Goal: Task Accomplishment & Management: Use online tool/utility

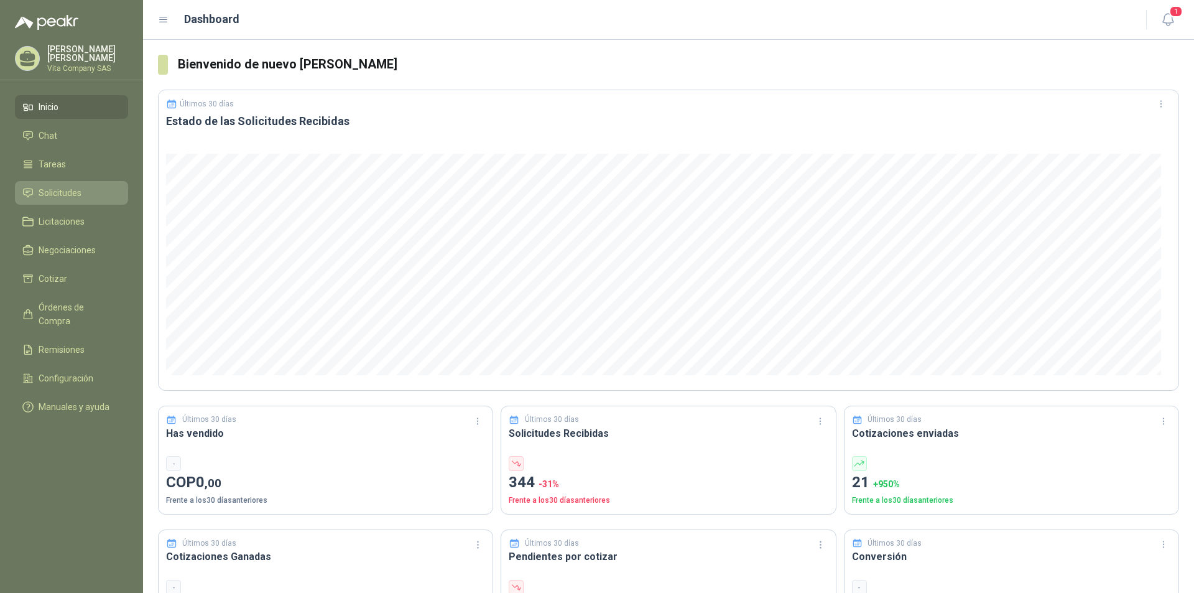
click at [68, 193] on span "Solicitudes" at bounding box center [60, 193] width 43 height 14
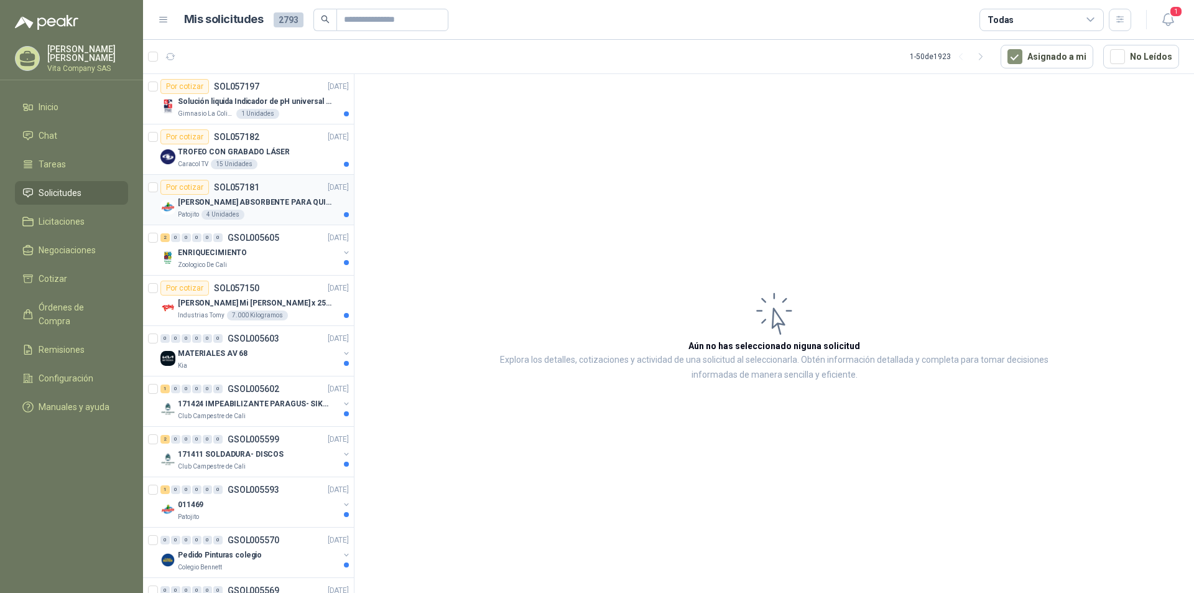
click at [285, 200] on p "[PERSON_NAME] ABSORBENTE PARA QUIMICOS (DERRAME DE HIPOCLORITO)" at bounding box center [255, 202] width 155 height 12
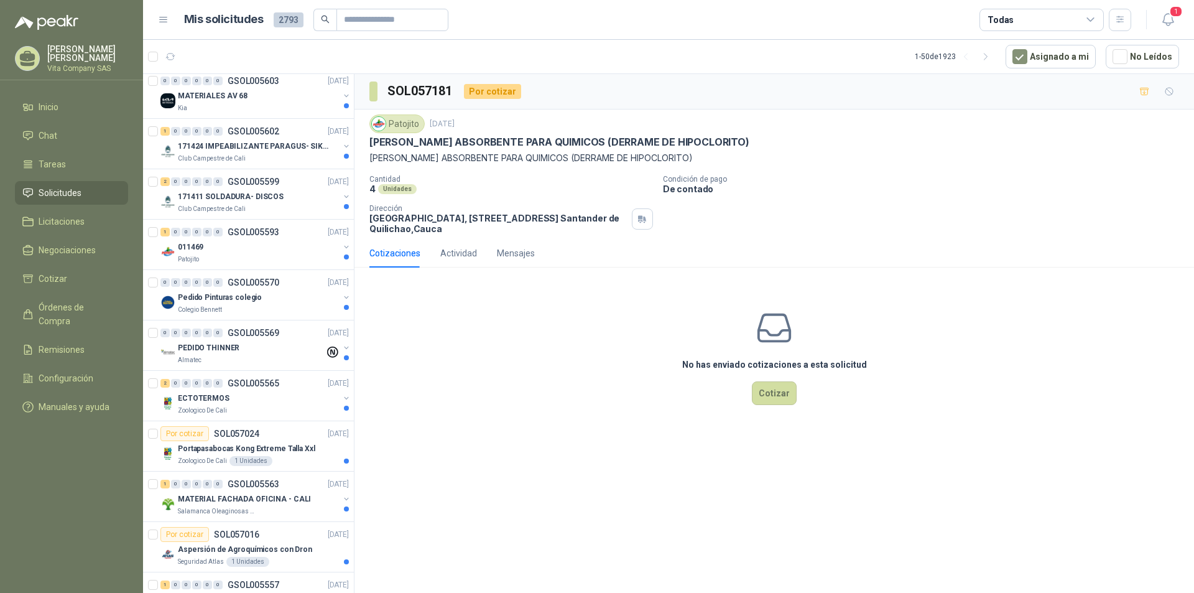
scroll to position [311, 0]
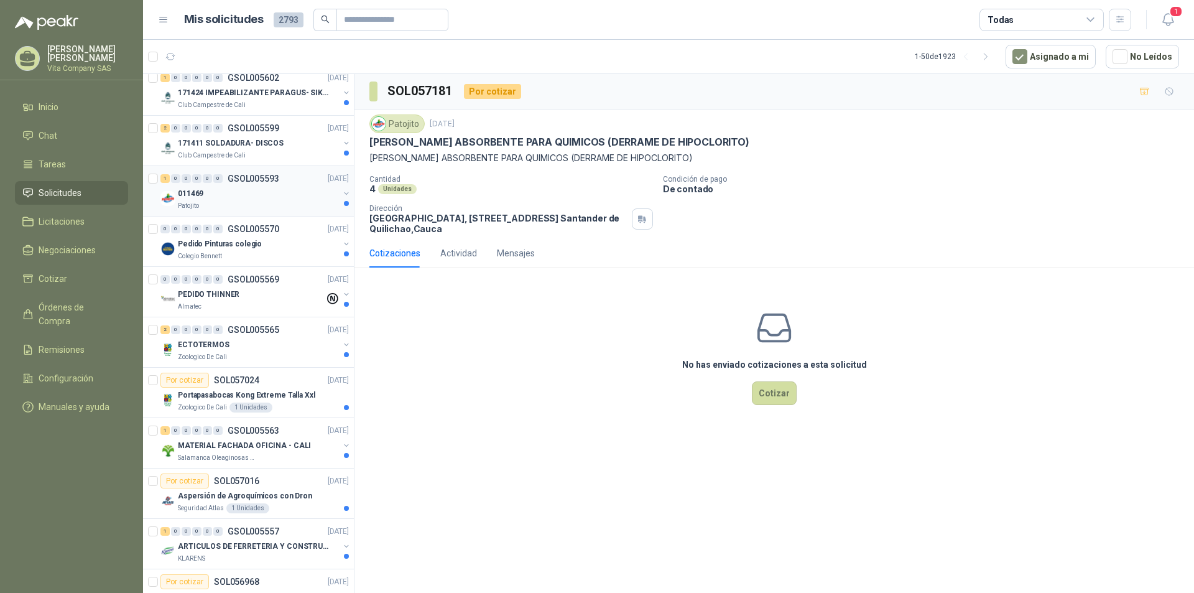
click at [278, 196] on div "011469" at bounding box center [258, 193] width 161 height 15
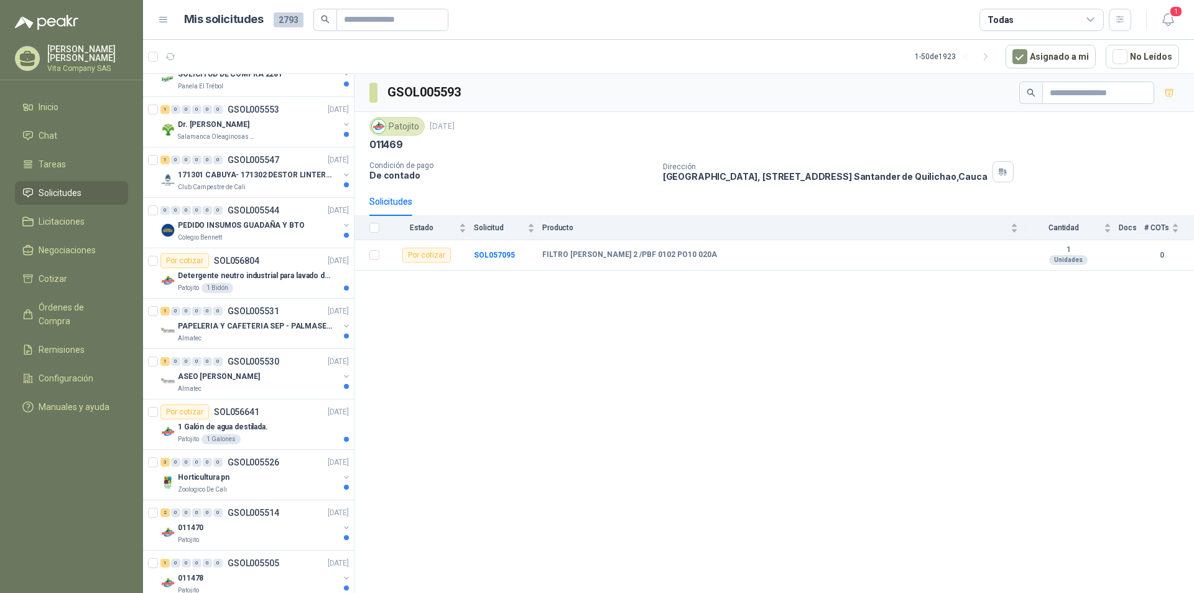
scroll to position [995, 0]
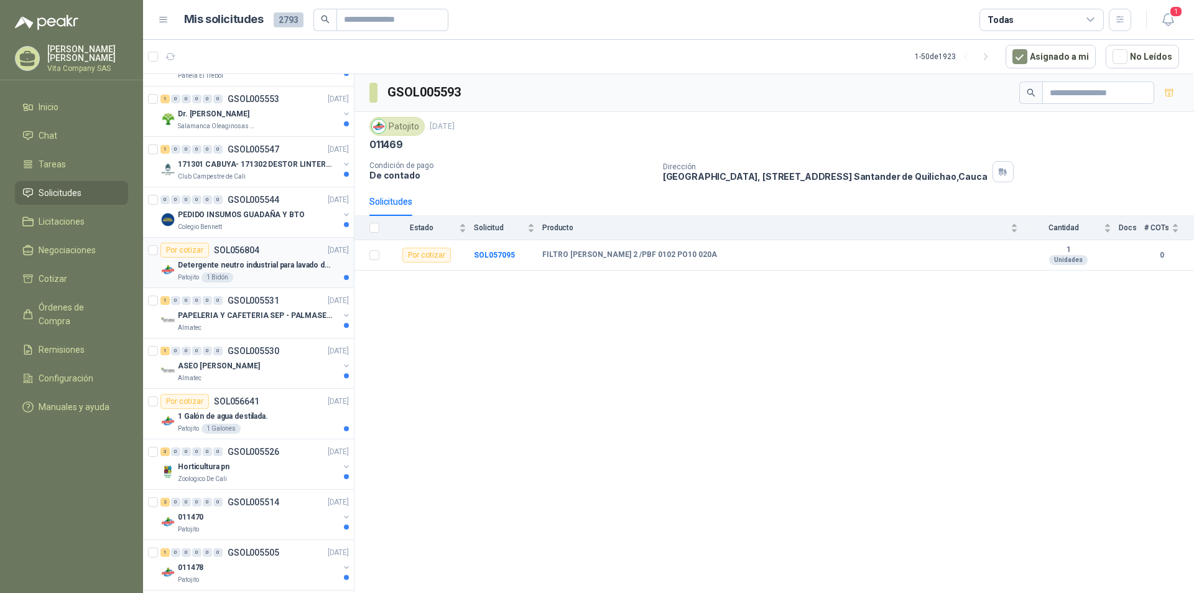
click at [273, 265] on p "Detergente neutro industrial para lavado de tanques y maquinas." at bounding box center [255, 265] width 155 height 12
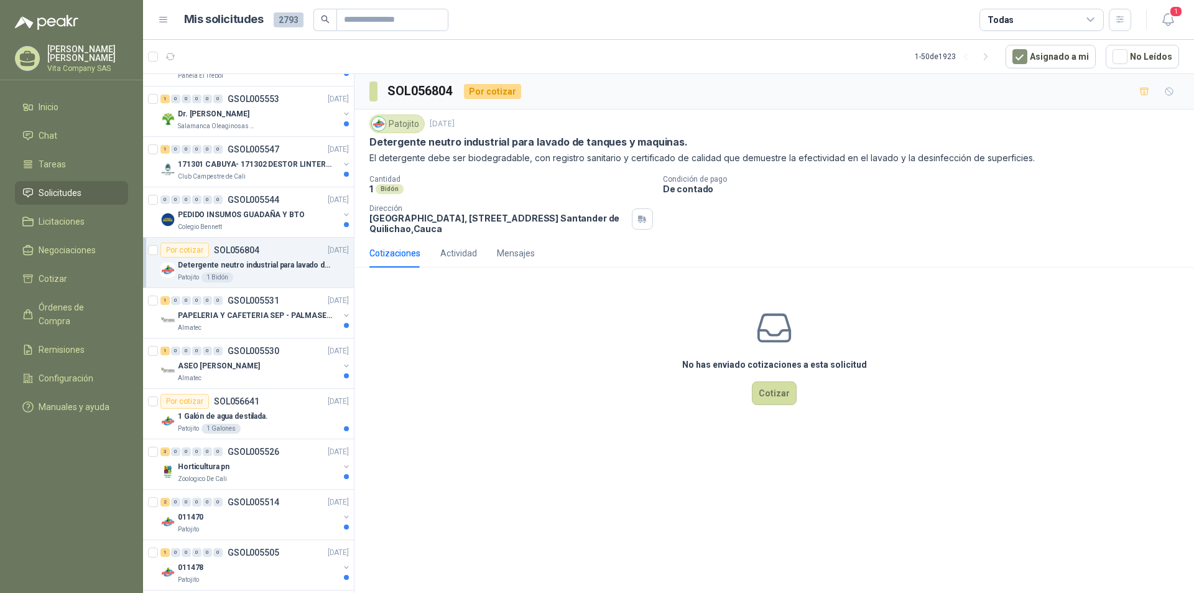
scroll to position [1057, 0]
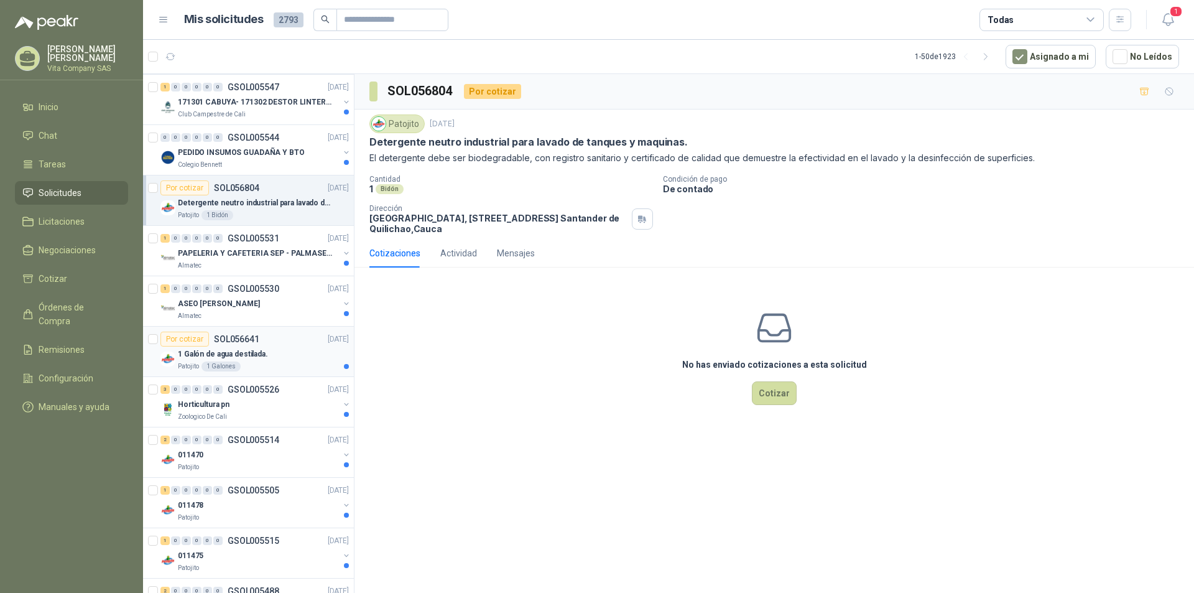
click at [277, 354] on div "1 Galón de agua destilada." at bounding box center [263, 353] width 171 height 15
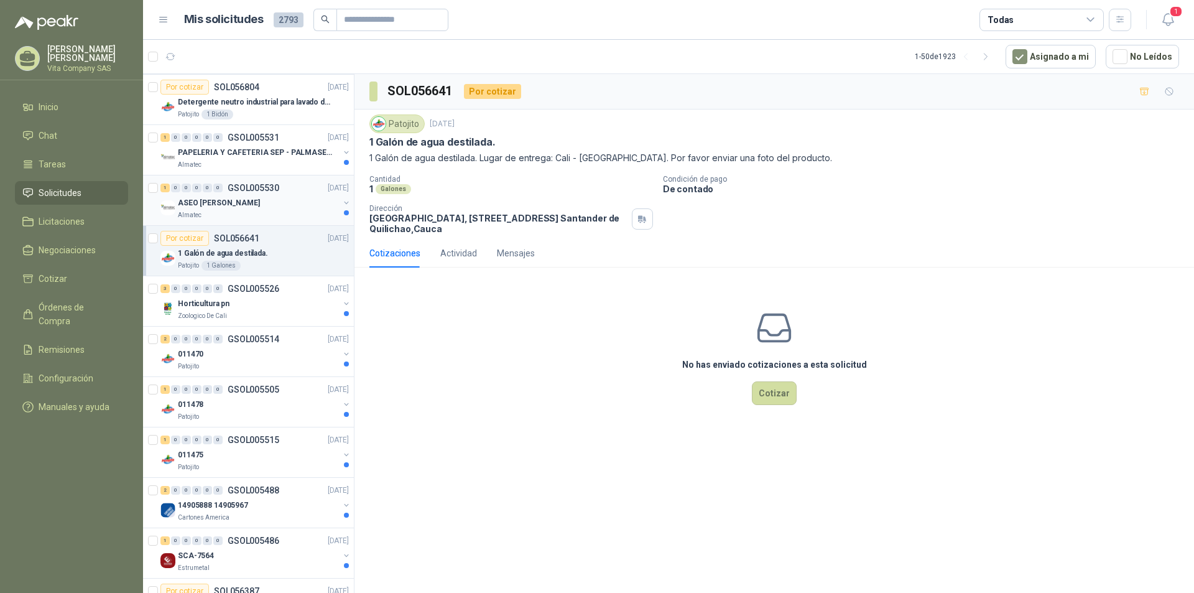
scroll to position [1181, 0]
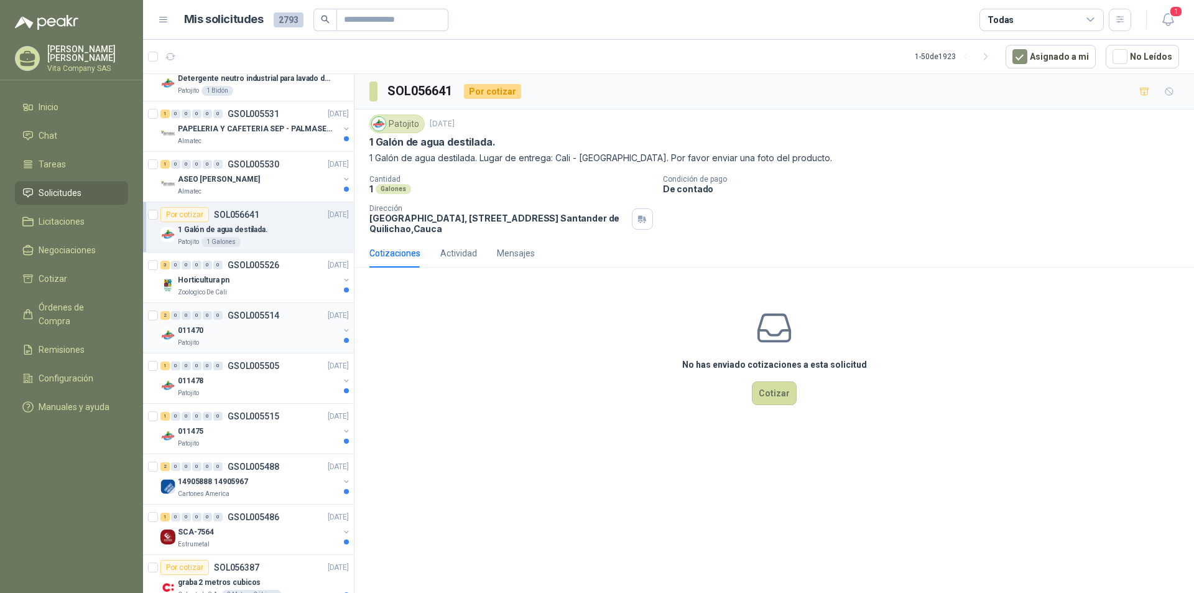
click at [283, 320] on div "2 0 0 0 0 0 GSOL005514 [DATE]" at bounding box center [255, 315] width 191 height 15
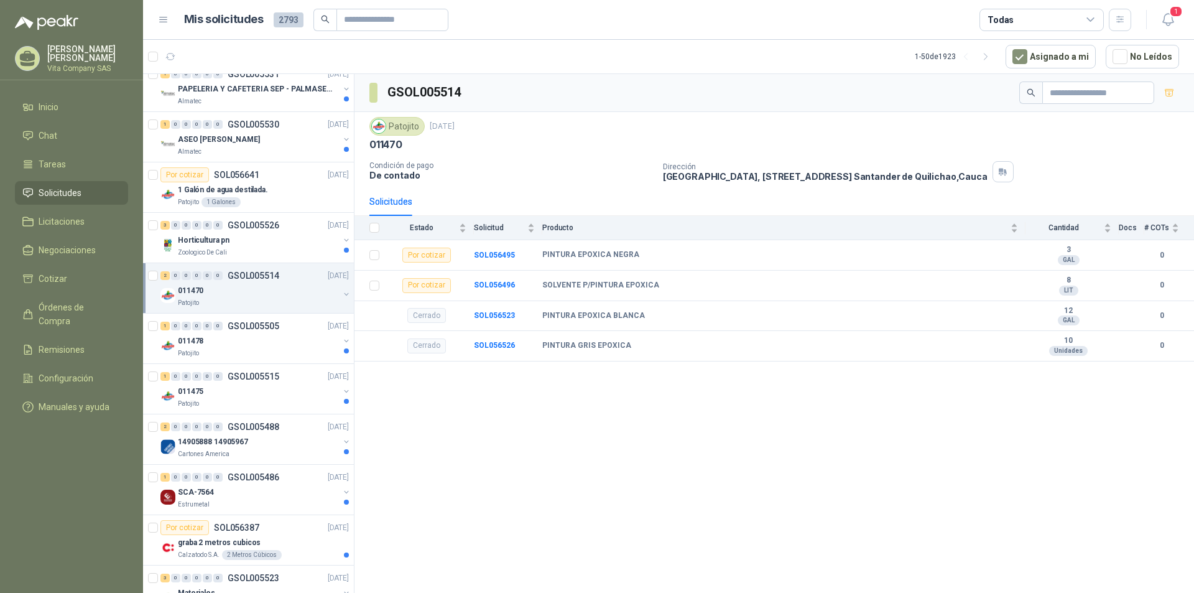
scroll to position [1244, 0]
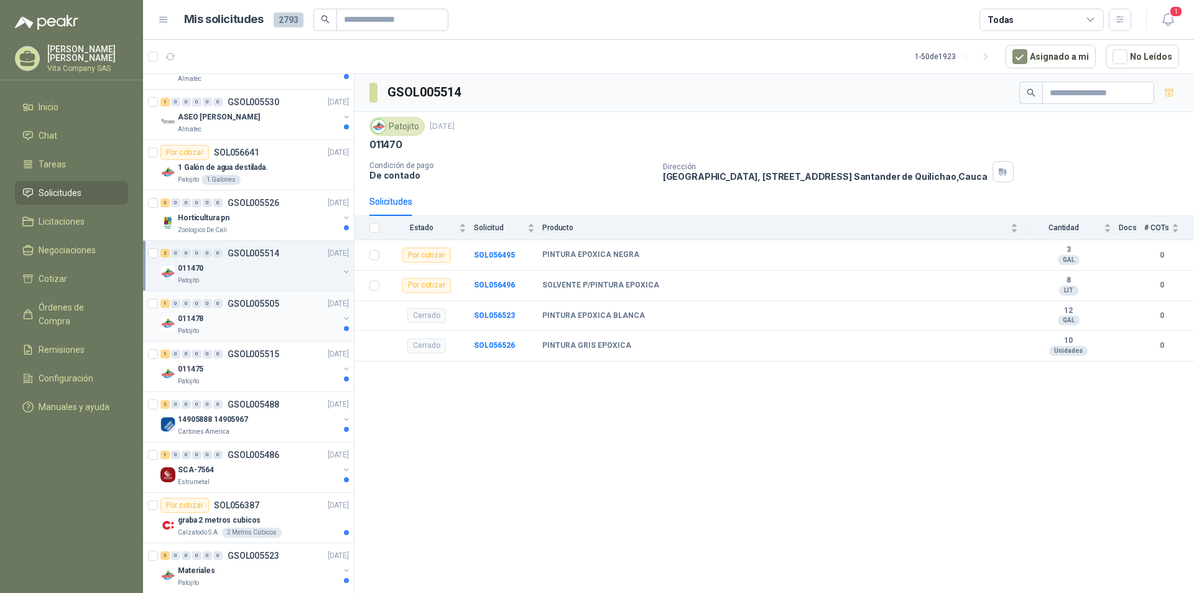
click at [263, 307] on p "GSOL005505" at bounding box center [254, 303] width 52 height 9
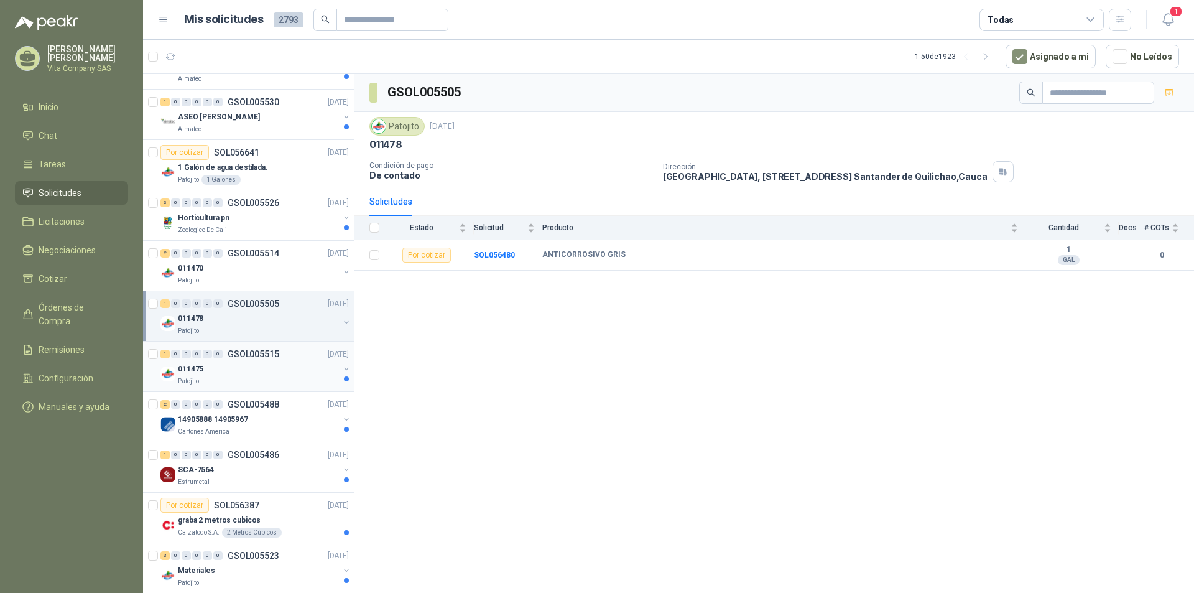
click at [239, 372] on div "011475" at bounding box center [258, 368] width 161 height 15
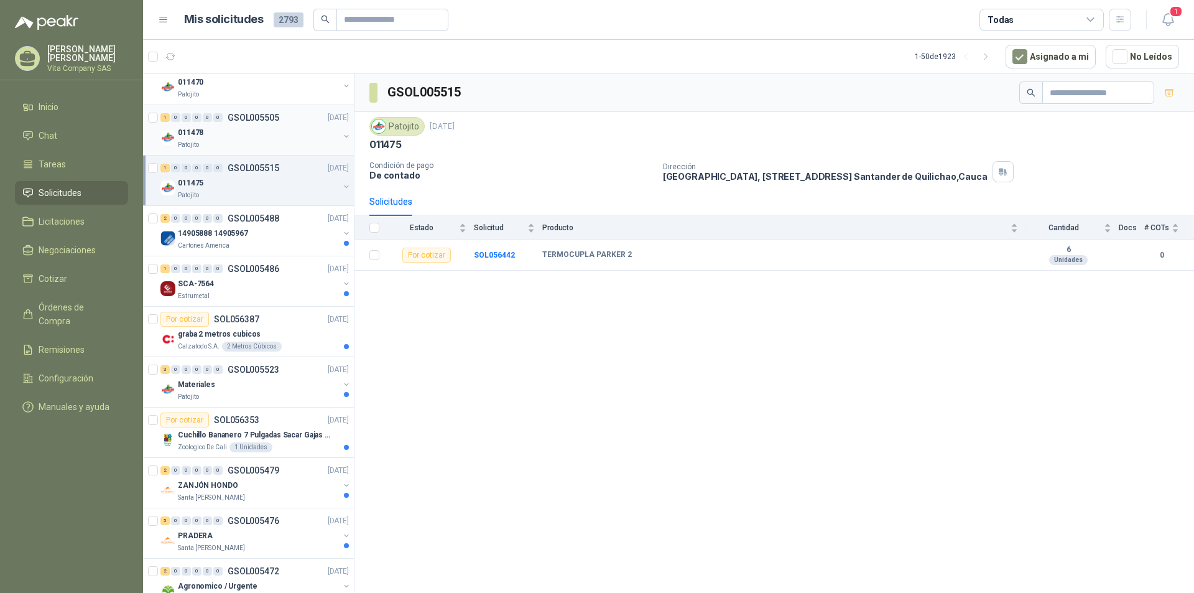
scroll to position [1430, 0]
click at [284, 379] on div "Materiales" at bounding box center [258, 383] width 161 height 15
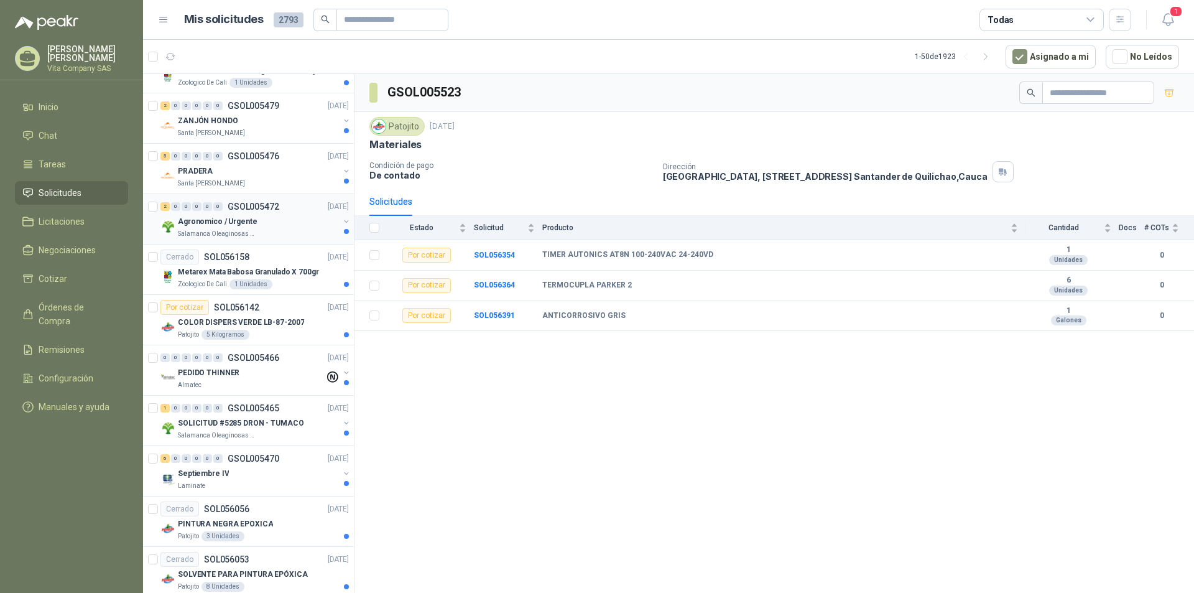
scroll to position [1803, 0]
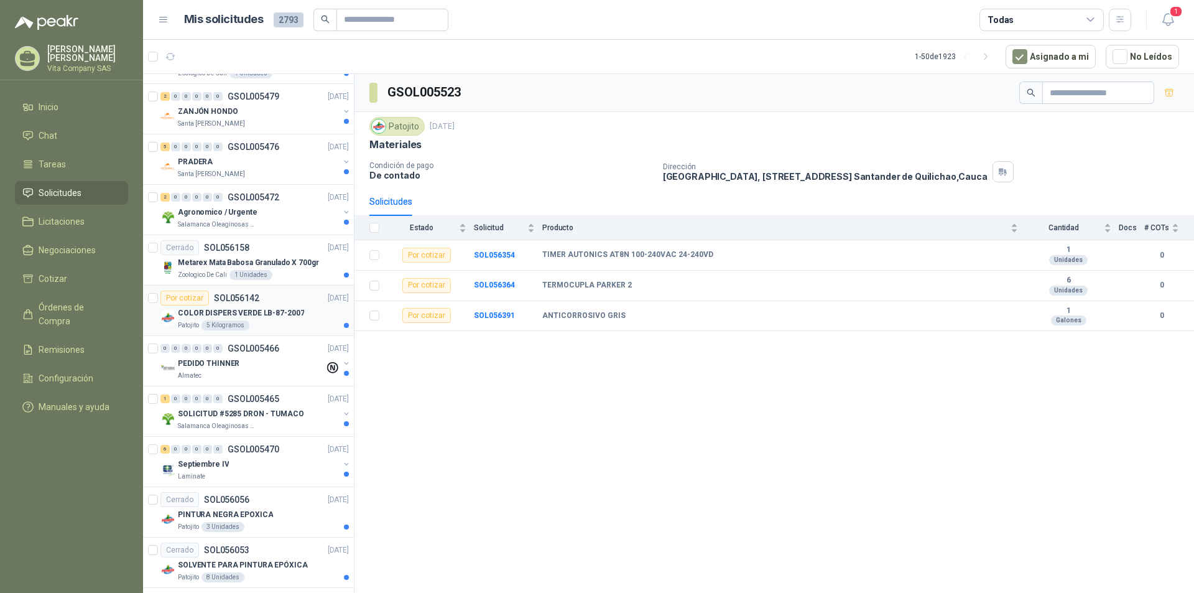
click at [274, 305] on div "COLOR DISPERS VERDE LB-87-2007" at bounding box center [263, 312] width 171 height 15
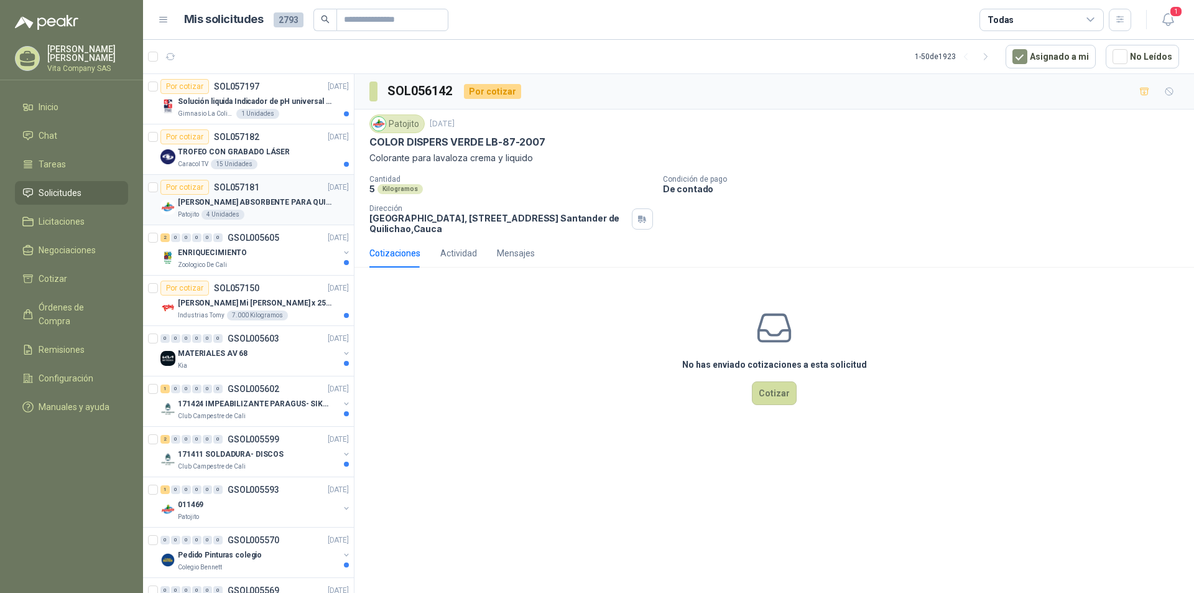
click at [268, 194] on div "Por cotizar SOL057181 [DATE]" at bounding box center [254, 187] width 188 height 15
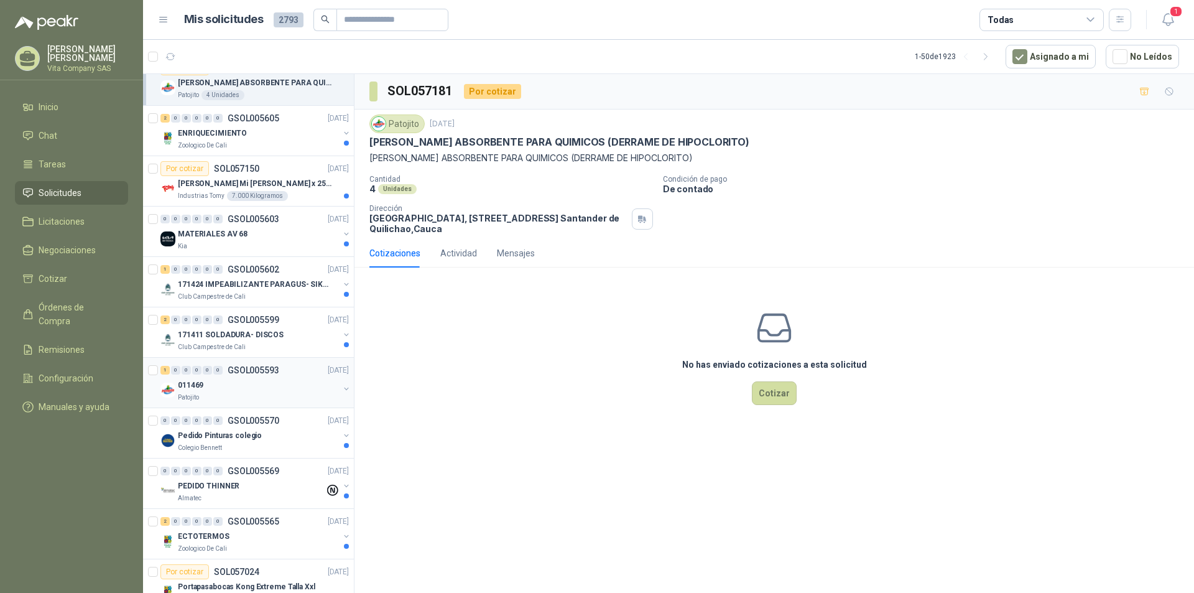
scroll to position [124, 0]
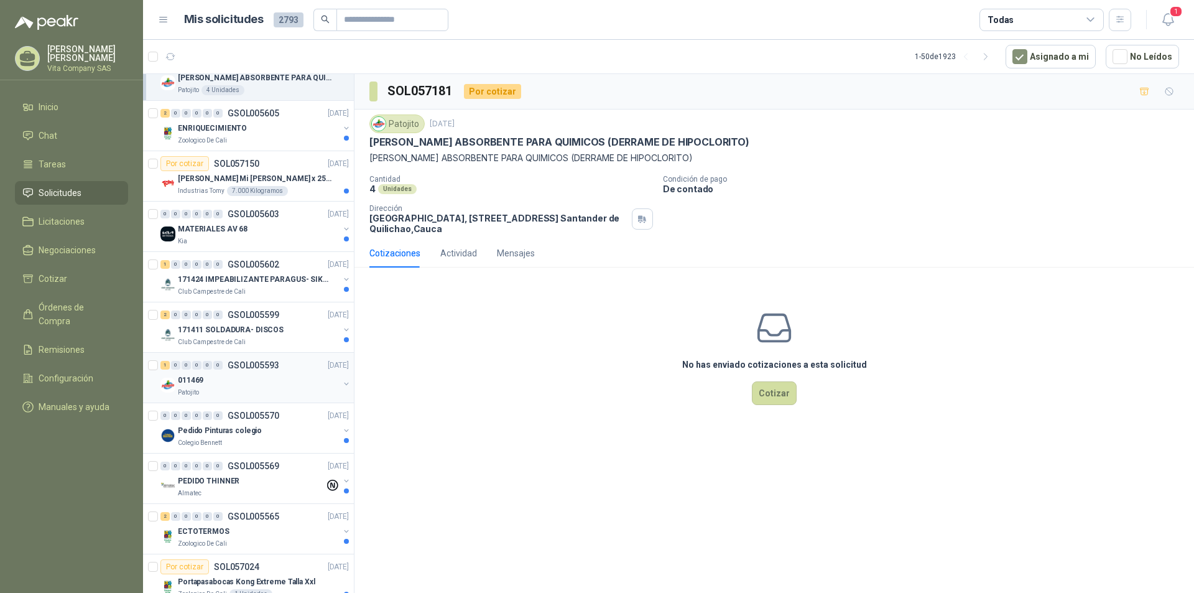
click at [263, 383] on div "011469" at bounding box center [258, 379] width 161 height 15
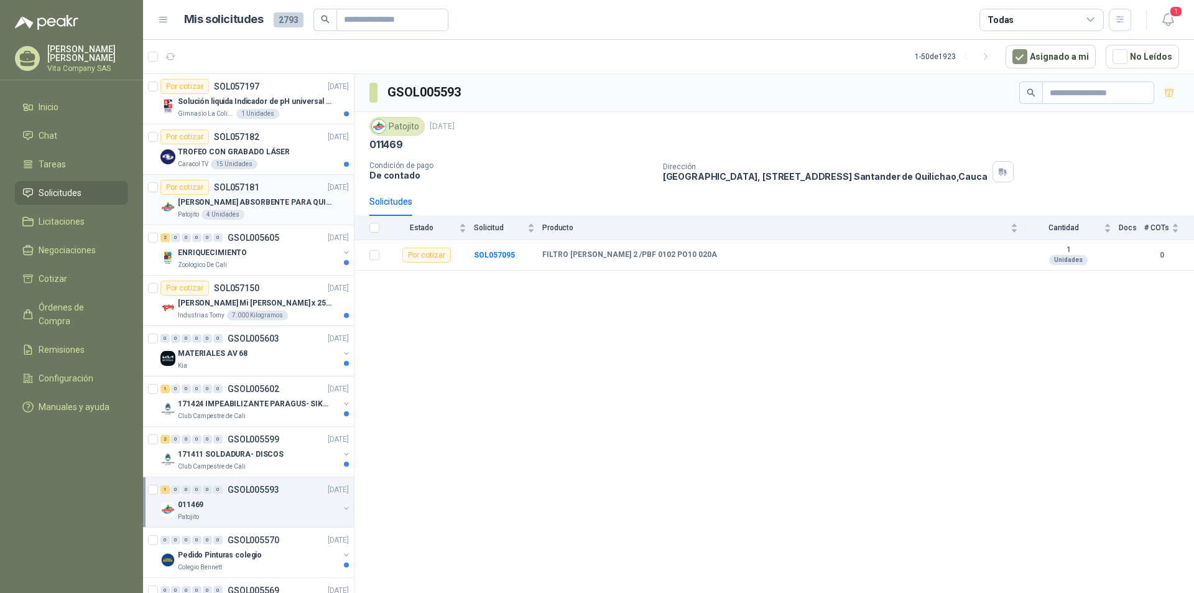
click at [290, 203] on p "[PERSON_NAME] ABSORBENTE PARA QUIMICOS (DERRAME DE HIPOCLORITO)" at bounding box center [255, 202] width 155 height 12
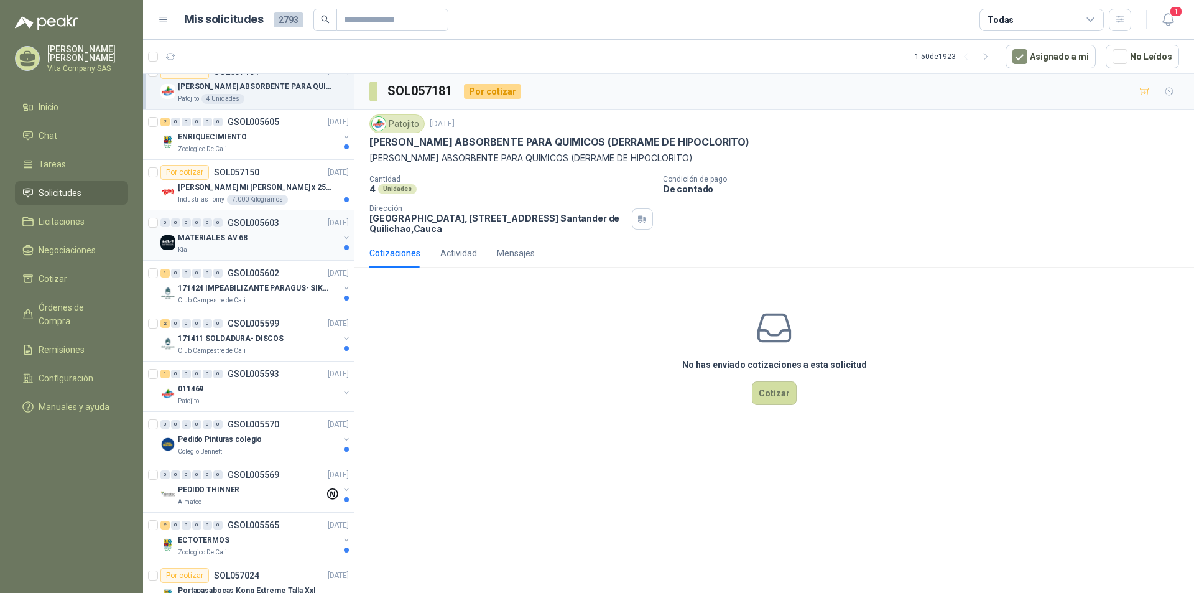
scroll to position [187, 0]
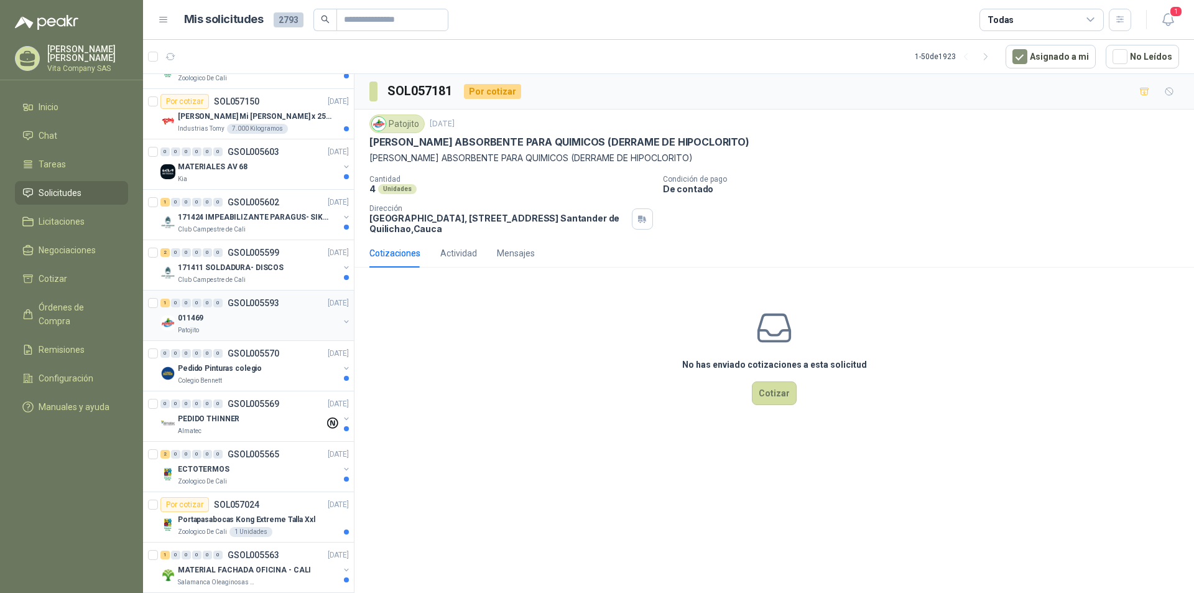
click at [269, 310] on div "011469" at bounding box center [258, 317] width 161 height 15
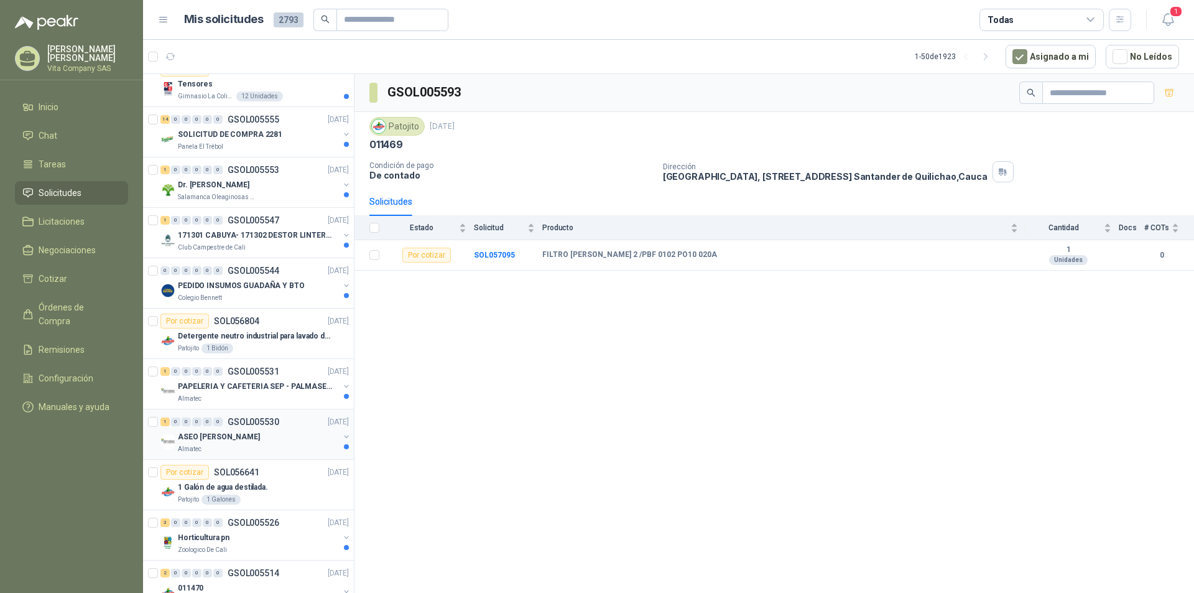
scroll to position [995, 0]
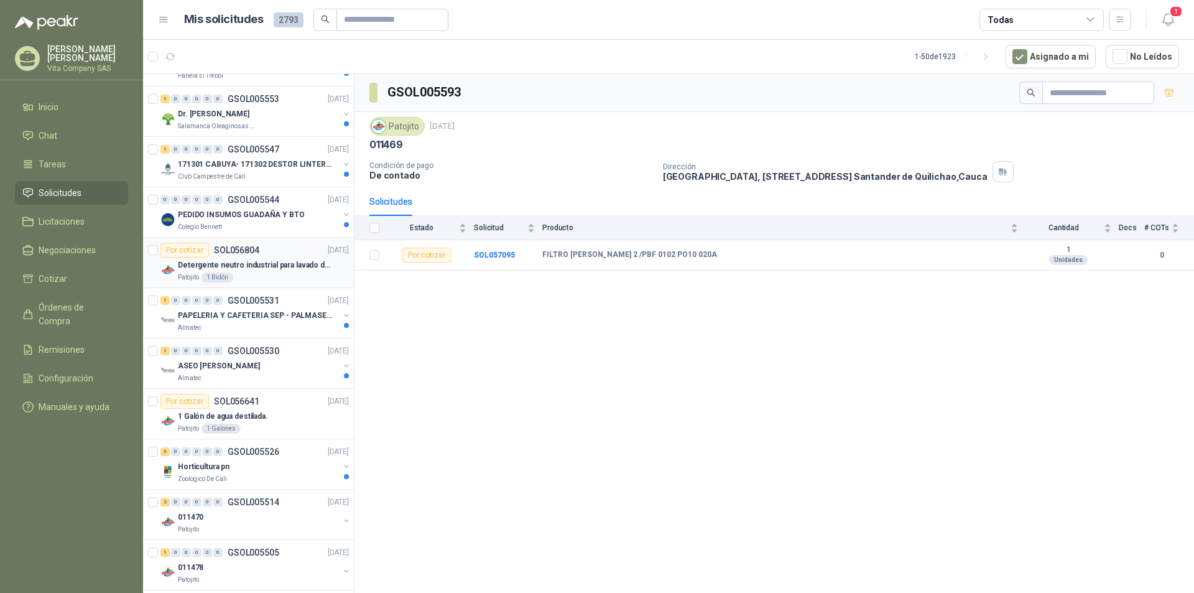
click at [274, 269] on p "Detergente neutro industrial para lavado de tanques y maquinas." at bounding box center [255, 265] width 155 height 12
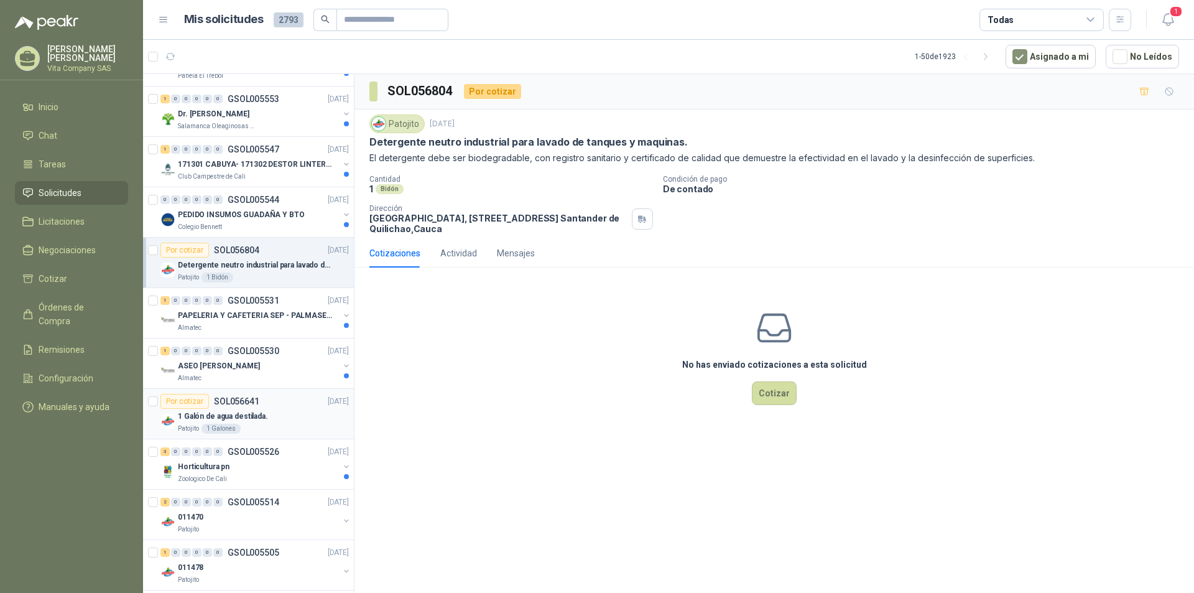
click at [267, 410] on div "1 Galón de agua destilada." at bounding box center [263, 415] width 171 height 15
click at [262, 261] on p "Detergente neutro industrial para lavado de tanques y maquinas." at bounding box center [255, 265] width 155 height 12
click at [783, 398] on button "Cotizar" at bounding box center [774, 393] width 45 height 24
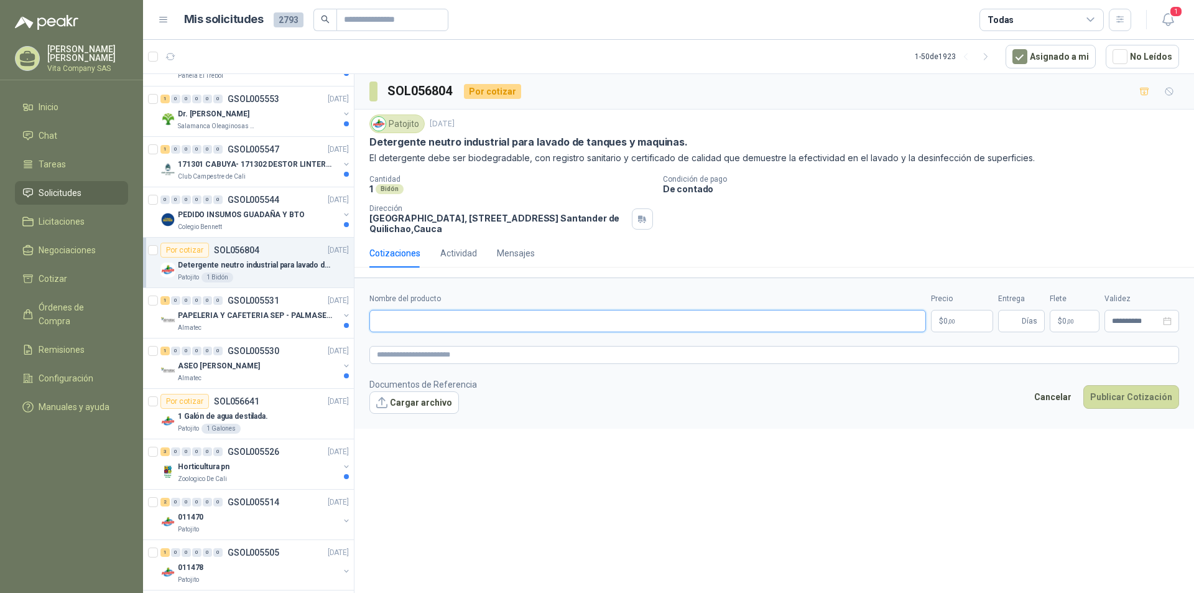
click at [446, 316] on input "Nombre del producto" at bounding box center [647, 321] width 556 height 22
paste input "**********"
type input "**********"
click at [971, 327] on p "$ 0 ,00" at bounding box center [962, 321] width 62 height 22
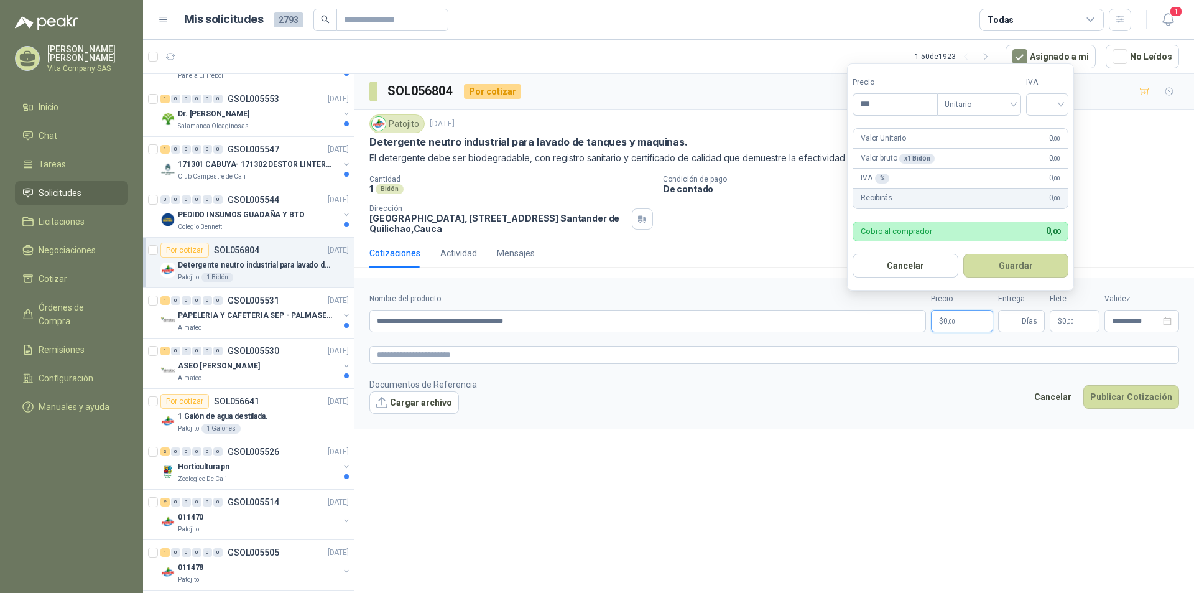
click at [971, 327] on p "$ 0 ,00" at bounding box center [962, 321] width 62 height 22
click at [889, 108] on input "***" at bounding box center [895, 104] width 84 height 21
click at [977, 103] on span "Unitario" at bounding box center [978, 104] width 69 height 19
type input "*********"
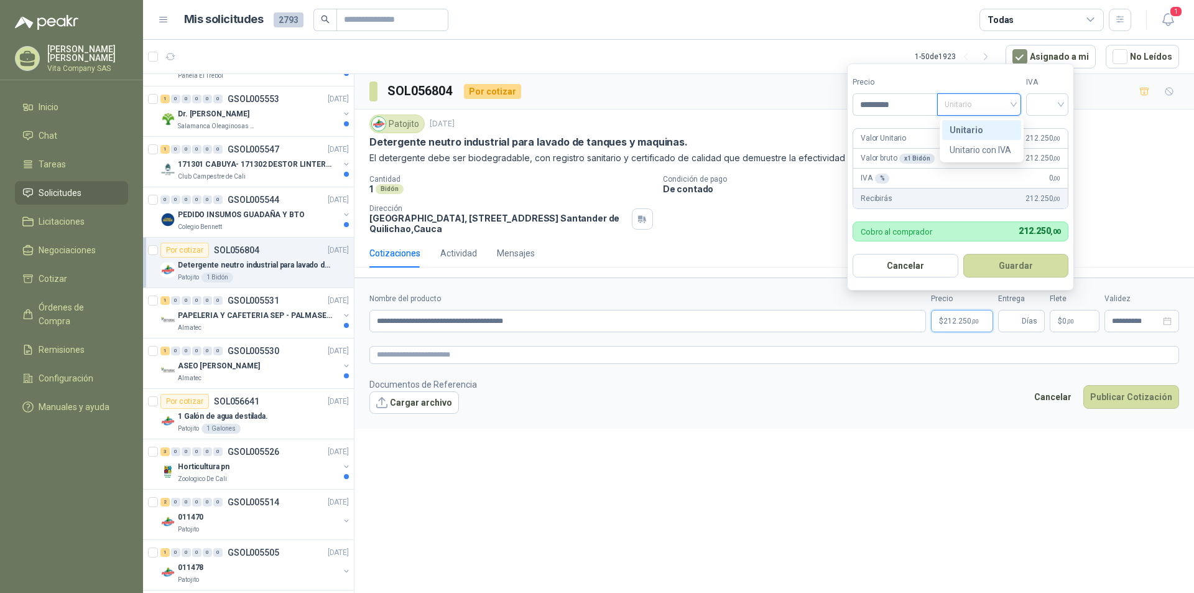
click at [937, 76] on label "Precio" at bounding box center [894, 82] width 85 height 12
click at [937, 94] on input "*********" at bounding box center [895, 104] width 84 height 21
click at [995, 265] on button "Guardar" at bounding box center [1016, 266] width 106 height 24
click at [1045, 91] on div "IVA Requerido" at bounding box center [1047, 95] width 42 height 39
click at [1051, 103] on input "search" at bounding box center [1046, 103] width 27 height 19
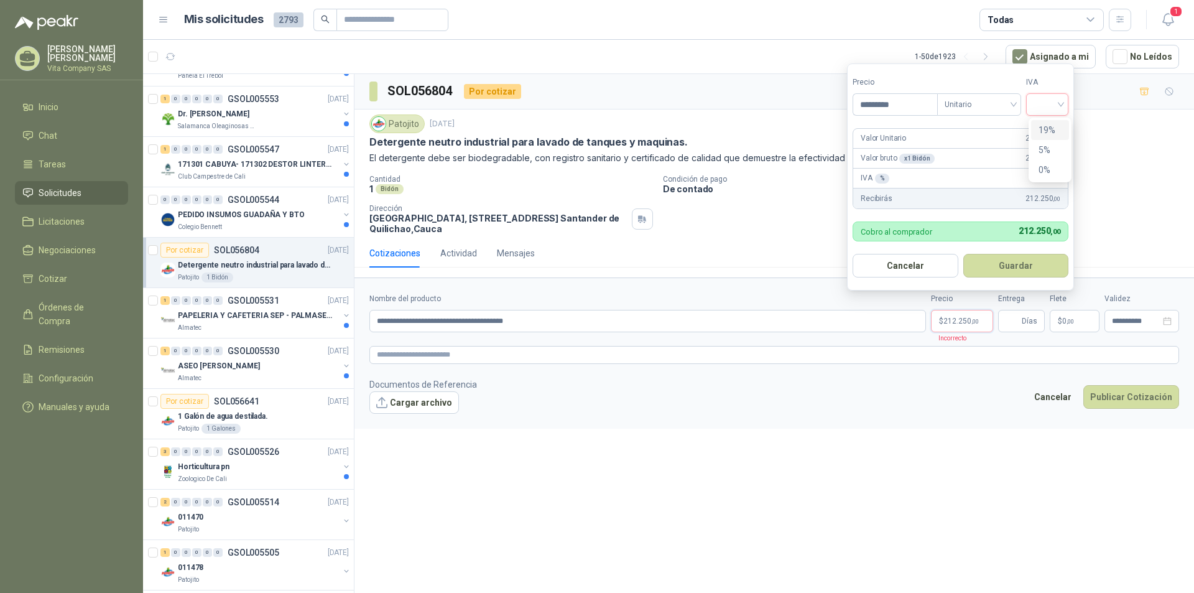
click at [1053, 124] on div "19%" at bounding box center [1049, 130] width 23 height 14
click at [1035, 257] on button "Guardar" at bounding box center [1017, 266] width 107 height 24
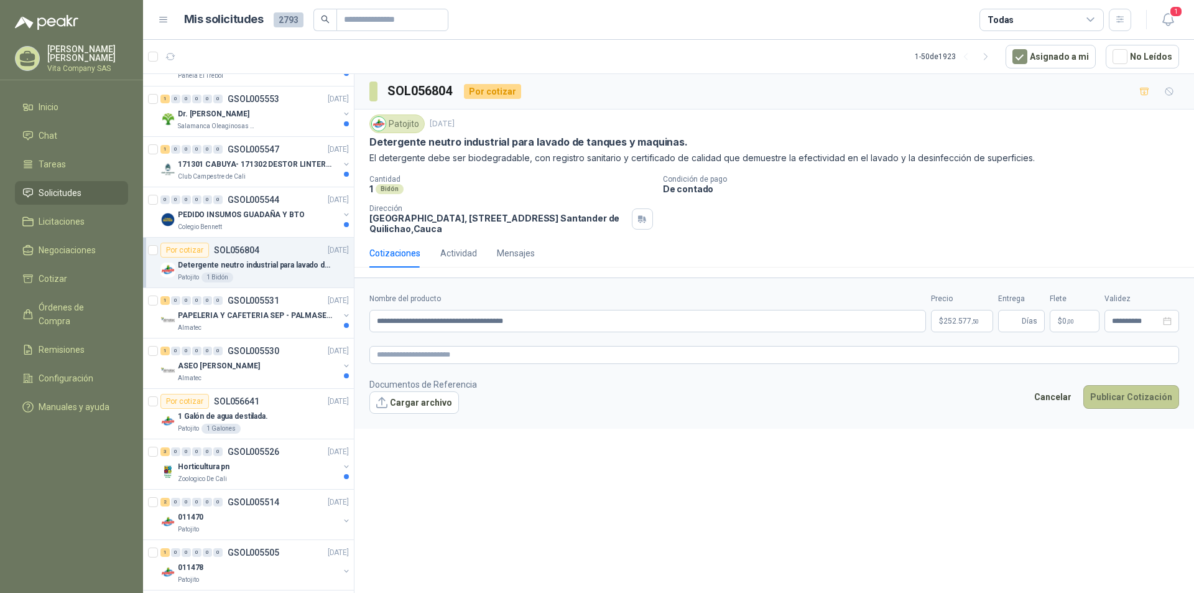
click at [1138, 399] on button "Publicar Cotización" at bounding box center [1131, 397] width 96 height 24
type input "*"
click at [1117, 398] on button "Publicar Cotización" at bounding box center [1131, 397] width 96 height 24
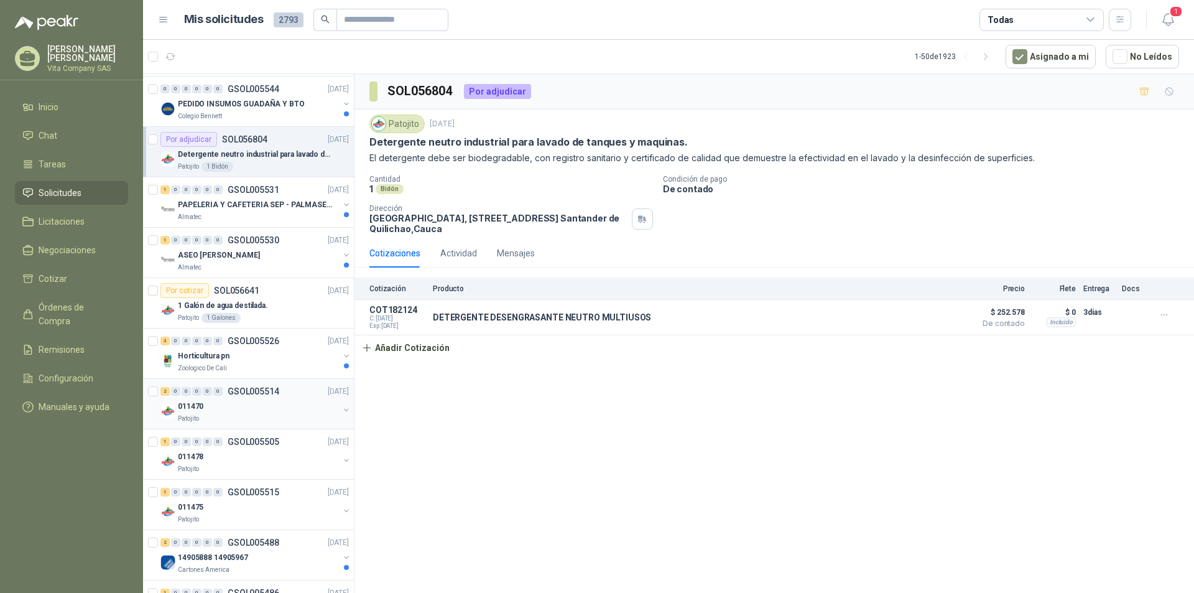
scroll to position [1119, 0]
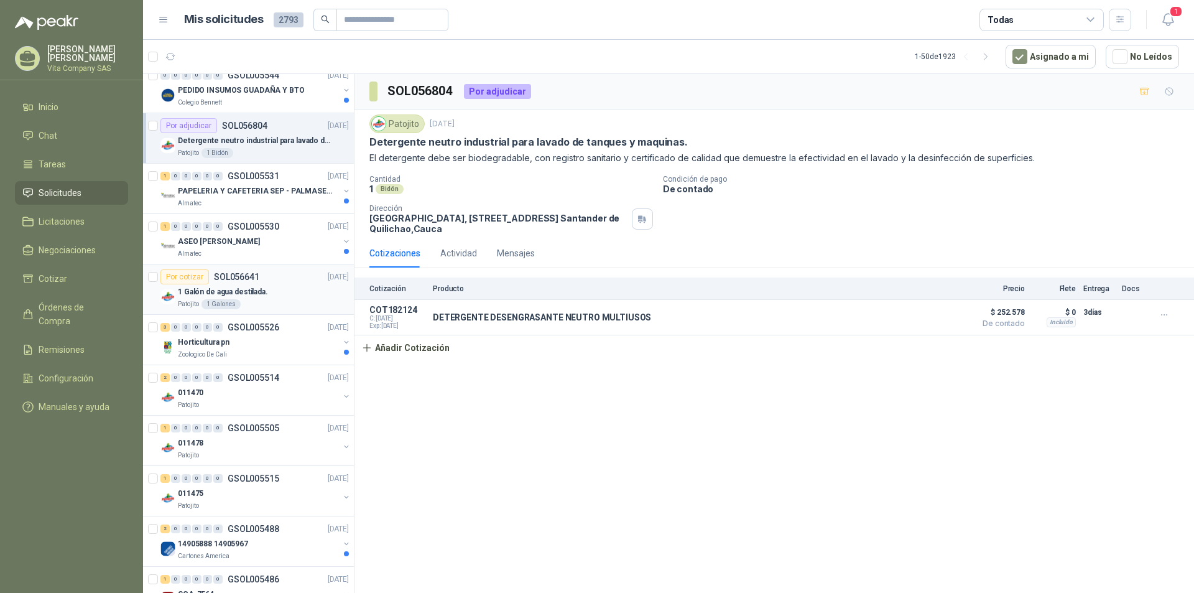
click at [251, 298] on div "1 Galón de agua destilada." at bounding box center [263, 291] width 171 height 15
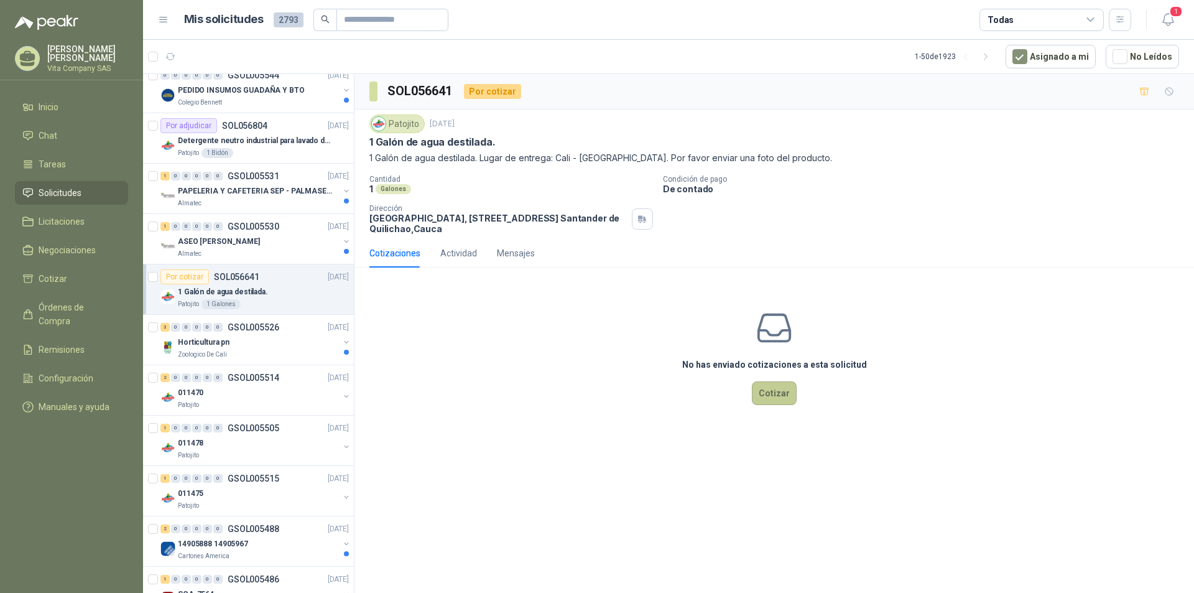
click at [770, 400] on button "Cotizar" at bounding box center [774, 393] width 45 height 24
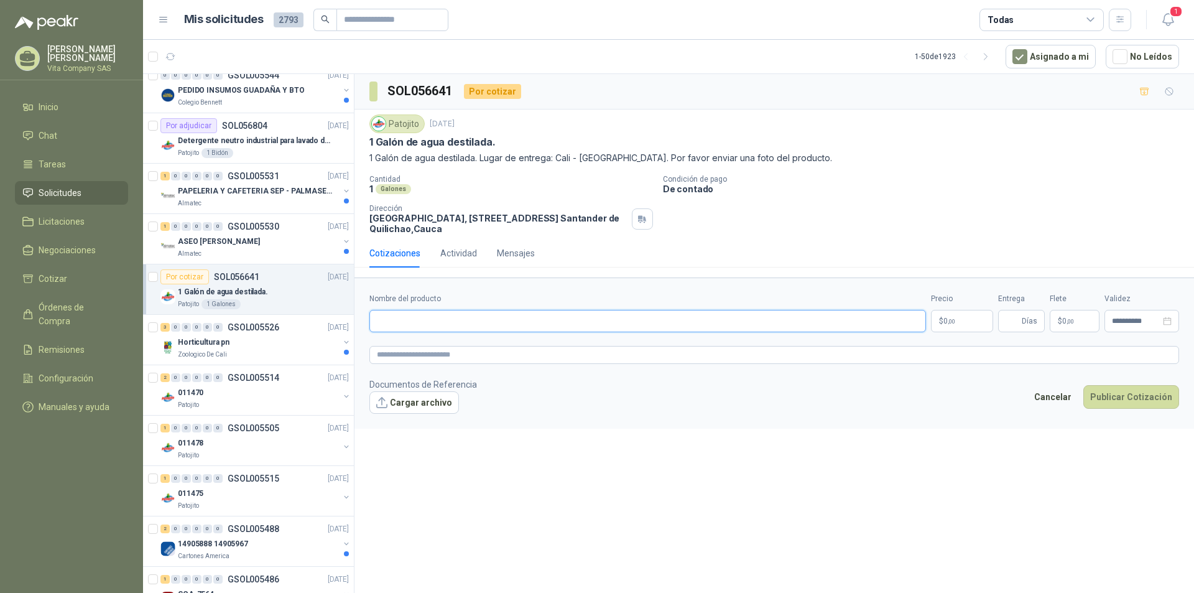
click at [496, 323] on input "Nombre del producto" at bounding box center [647, 321] width 556 height 22
paste input "**********"
type input "**********"
click at [954, 315] on p "$ 0 ,00" at bounding box center [962, 321] width 62 height 22
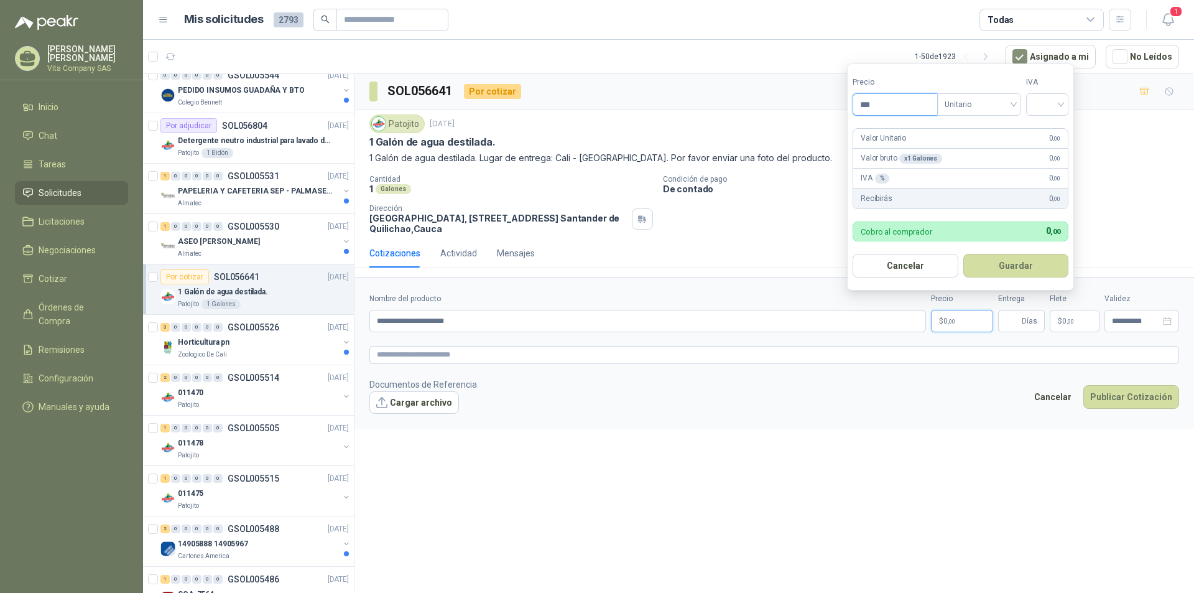
click at [887, 108] on input "***" at bounding box center [895, 104] width 84 height 21
click at [877, 101] on input "********" at bounding box center [895, 104] width 84 height 21
type input "********"
click at [1050, 101] on input "search" at bounding box center [1046, 103] width 27 height 19
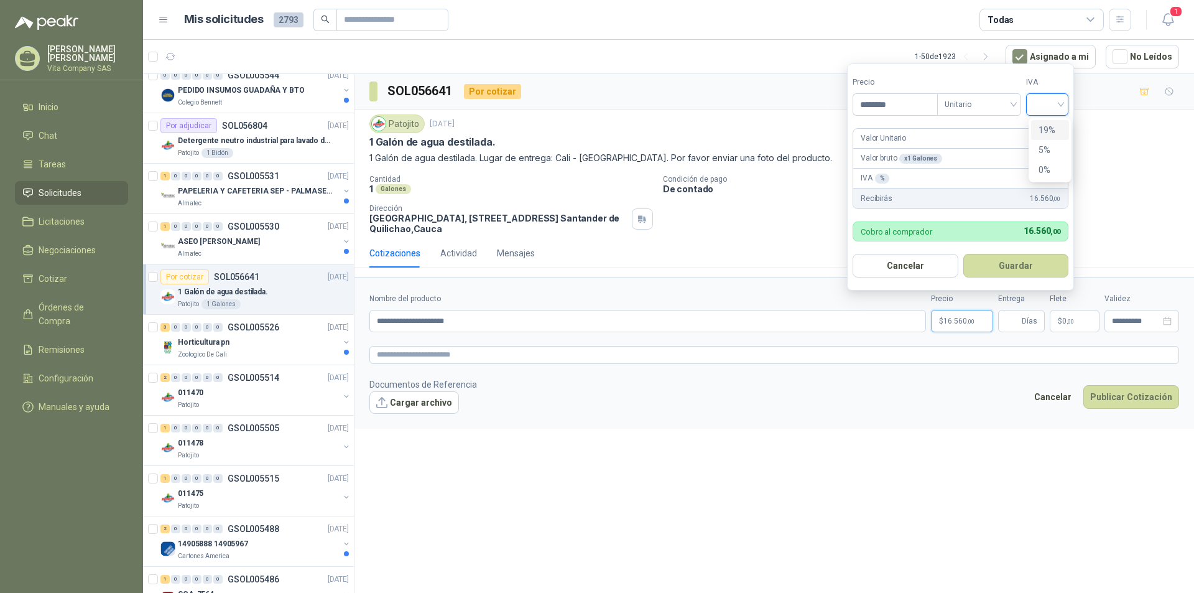
click at [1053, 124] on div "19%" at bounding box center [1049, 130] width 23 height 14
click at [989, 269] on button "Guardar" at bounding box center [1017, 266] width 107 height 24
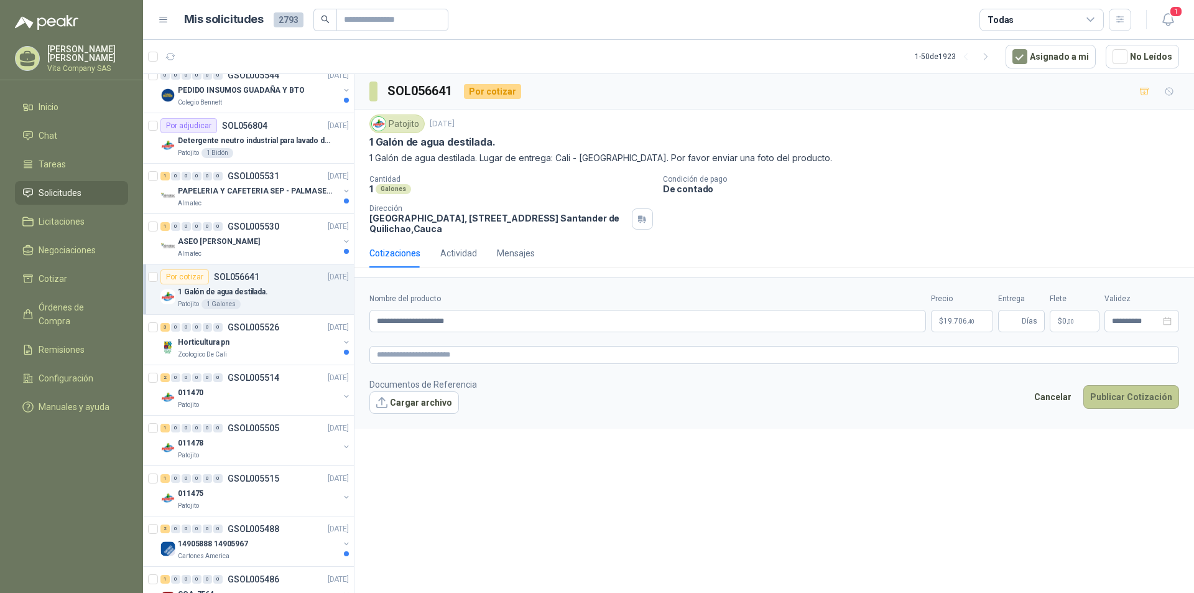
click at [1148, 399] on button "Publicar Cotización" at bounding box center [1131, 397] width 96 height 24
type input "*"
click at [1150, 399] on button "Publicar Cotización" at bounding box center [1131, 397] width 96 height 24
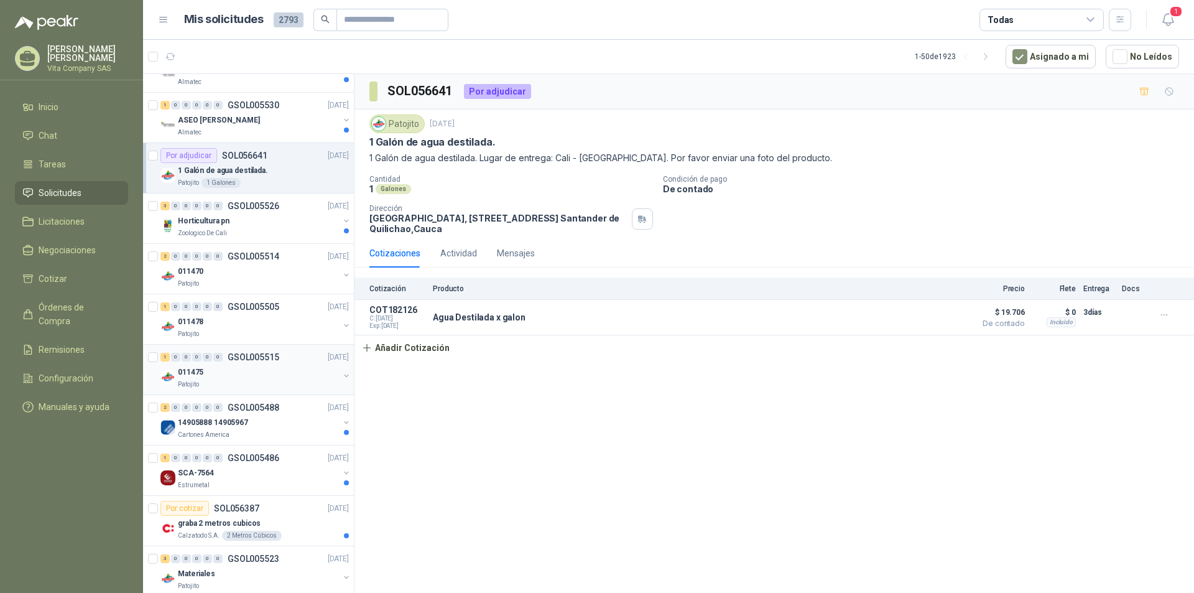
scroll to position [1244, 0]
click at [247, 277] on div "Patojito" at bounding box center [258, 280] width 161 height 10
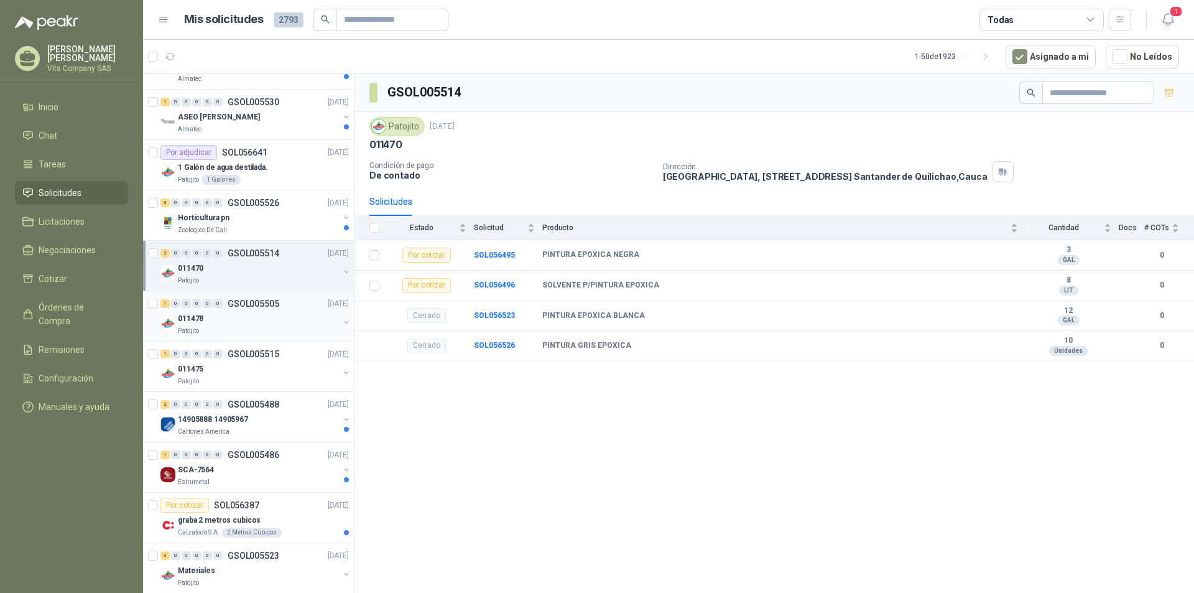
click at [245, 309] on div "1 0 0 0 0 0 GSOL005505 [DATE]" at bounding box center [255, 303] width 191 height 15
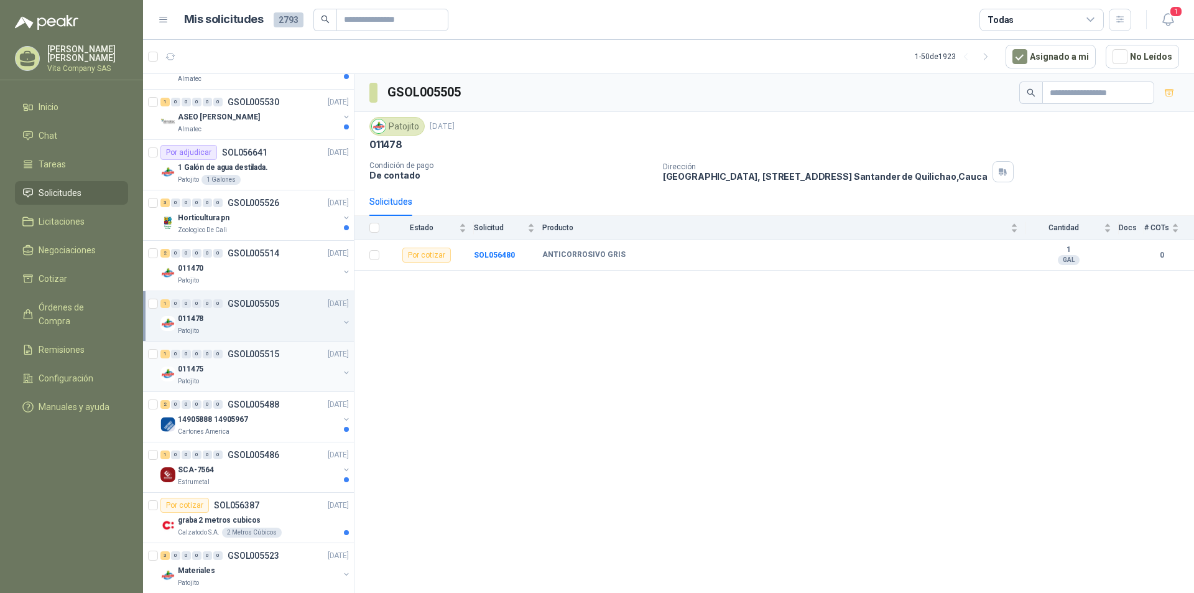
click at [279, 369] on div "011475" at bounding box center [258, 368] width 161 height 15
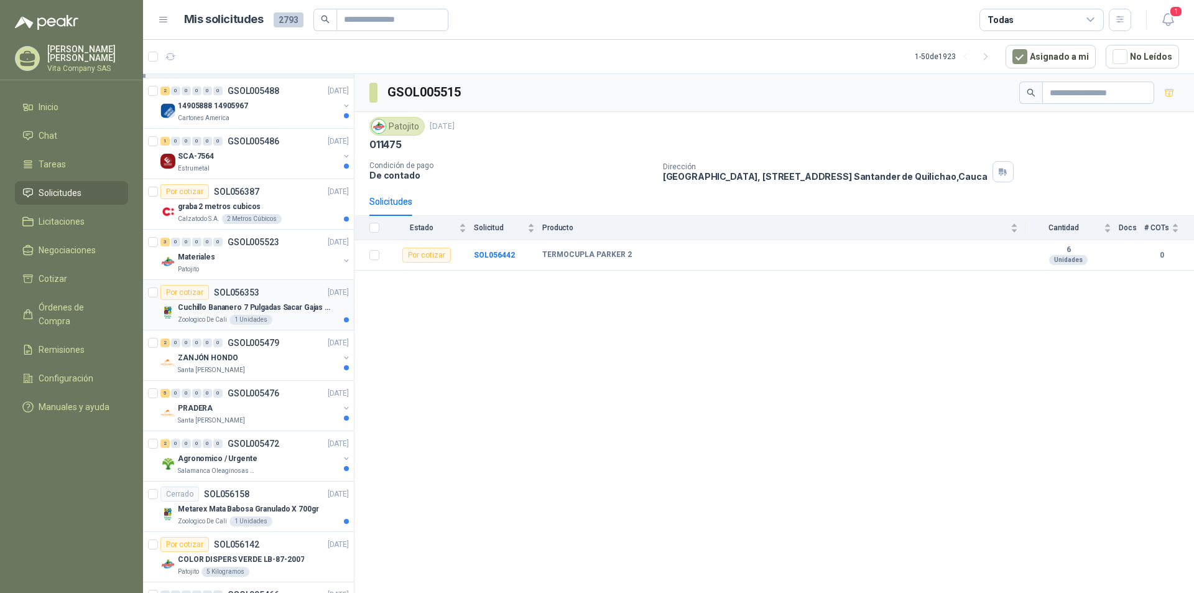
scroll to position [1492, 0]
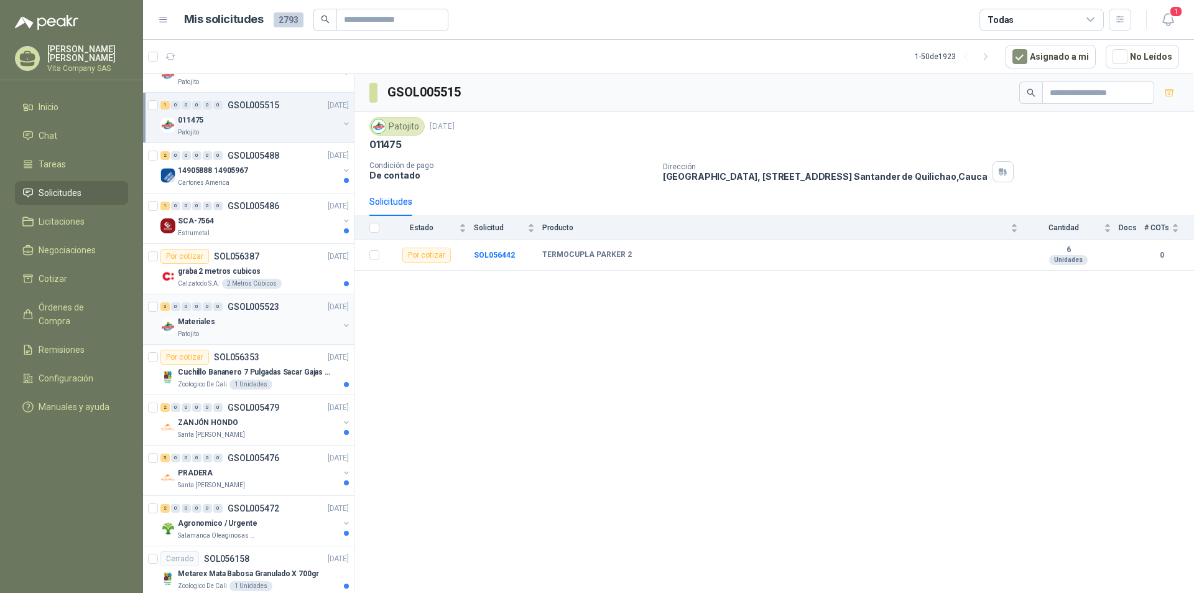
click at [270, 313] on div "3 0 0 0 0 0 GSOL005523 [DATE]" at bounding box center [255, 306] width 191 height 15
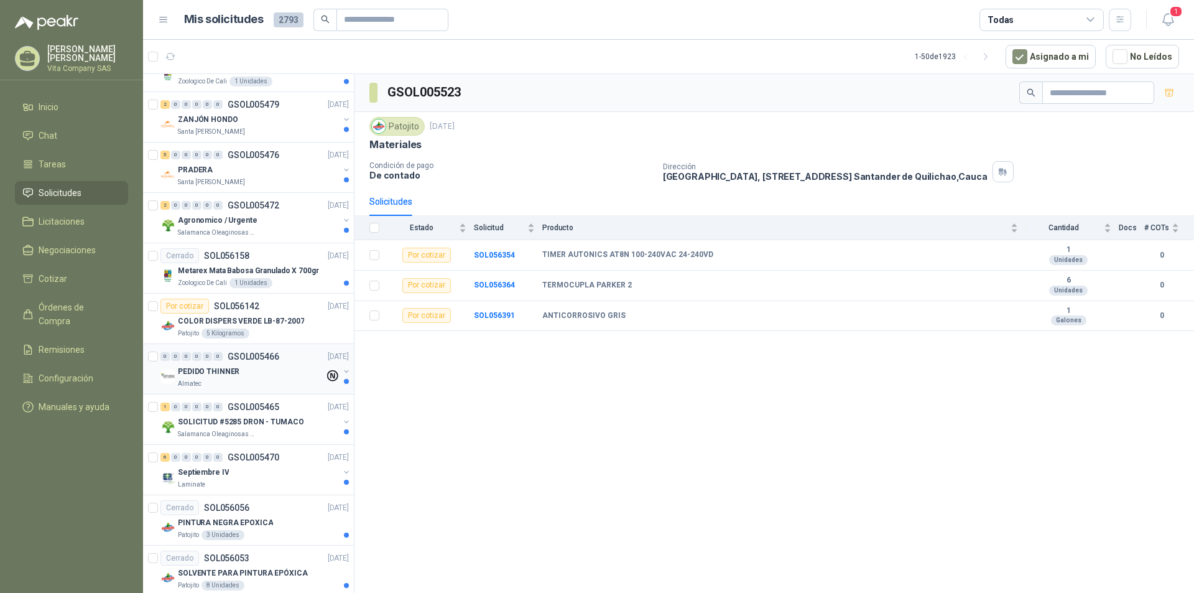
scroll to position [1803, 0]
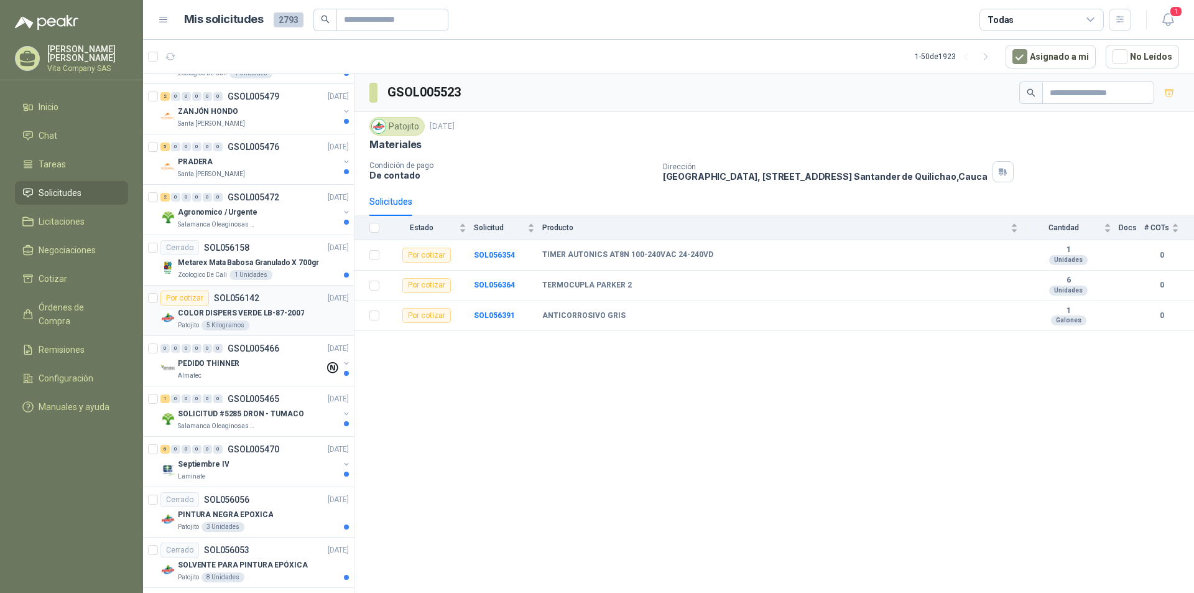
click at [259, 313] on p "COLOR DISPERS VERDE LB-87-2007" at bounding box center [241, 313] width 126 height 12
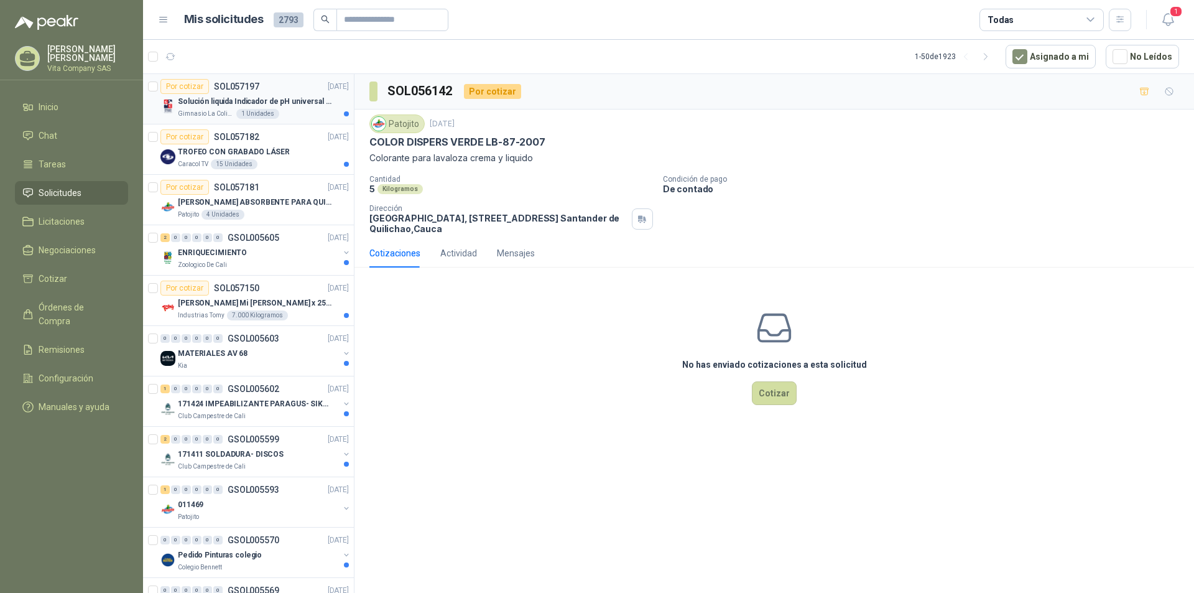
click at [304, 103] on p "Solución liquida Indicador de pH universal de 500ml o 20 de 25ml (no tiras de p…" at bounding box center [255, 102] width 155 height 12
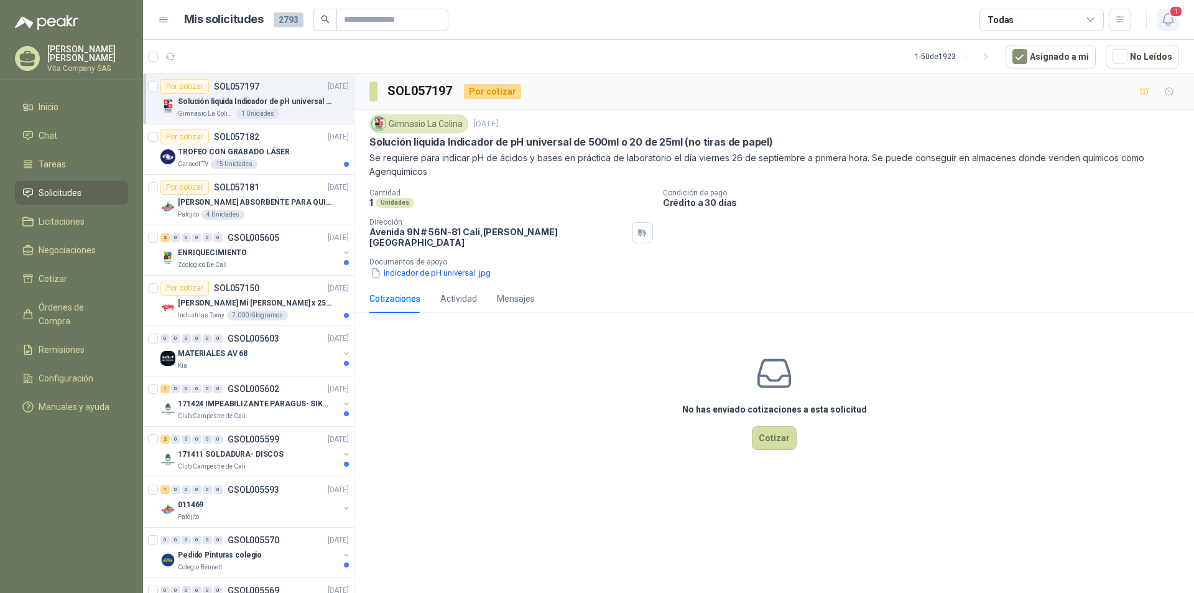
click at [1171, 22] on icon "button" at bounding box center [1167, 20] width 11 height 12
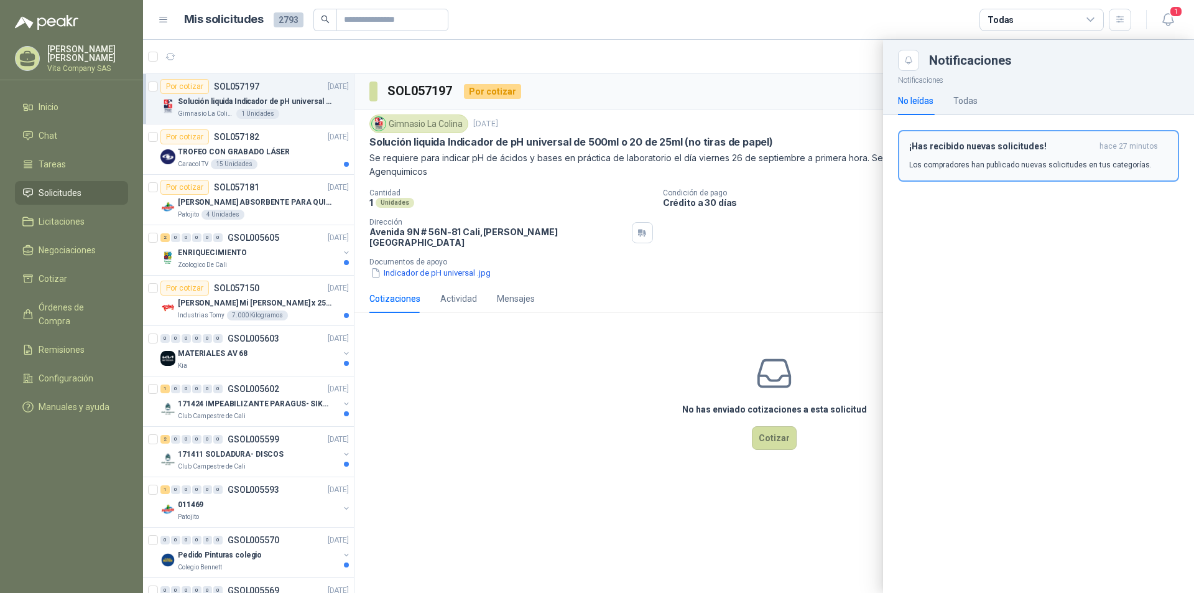
click at [993, 159] on p "Los compradores han publicado nuevas solicitudes en tus categorías." at bounding box center [1030, 164] width 242 height 11
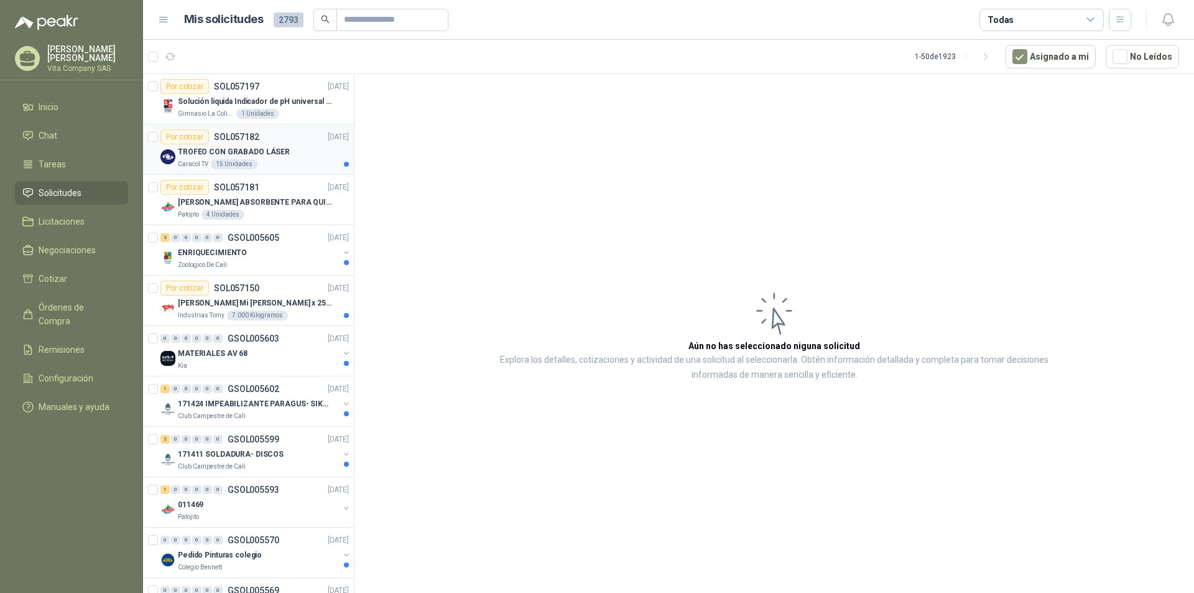
click at [287, 144] on div "TROFEO CON GRABADO LÁSER" at bounding box center [263, 151] width 171 height 15
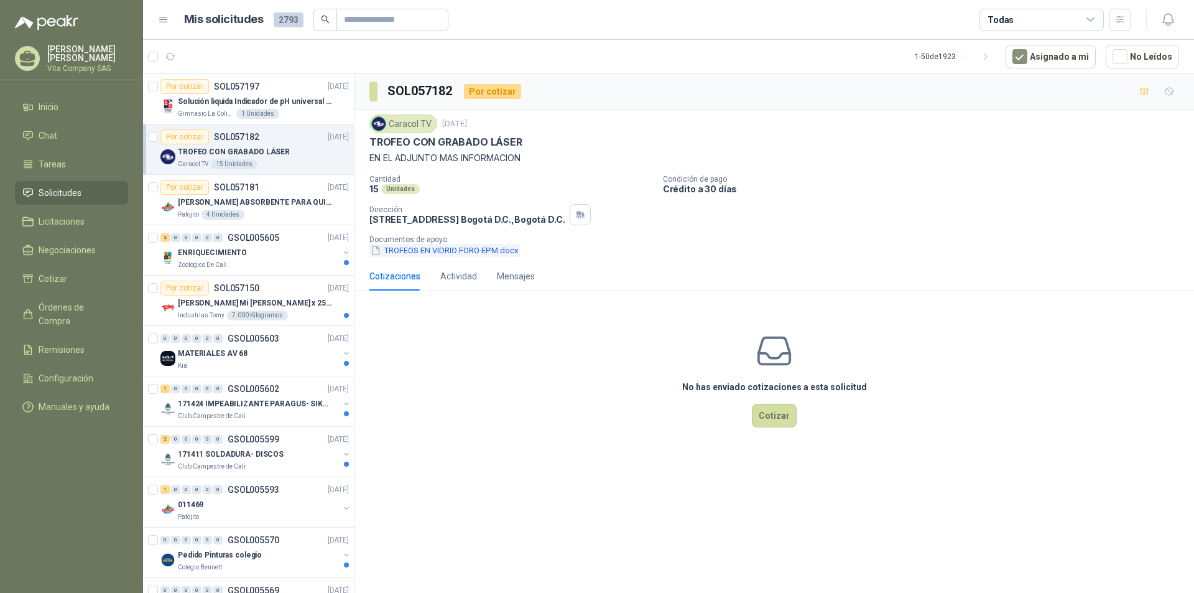
click at [465, 251] on button "TROFEOS EN VIDRIO FORO EPM.docx" at bounding box center [444, 250] width 150 height 13
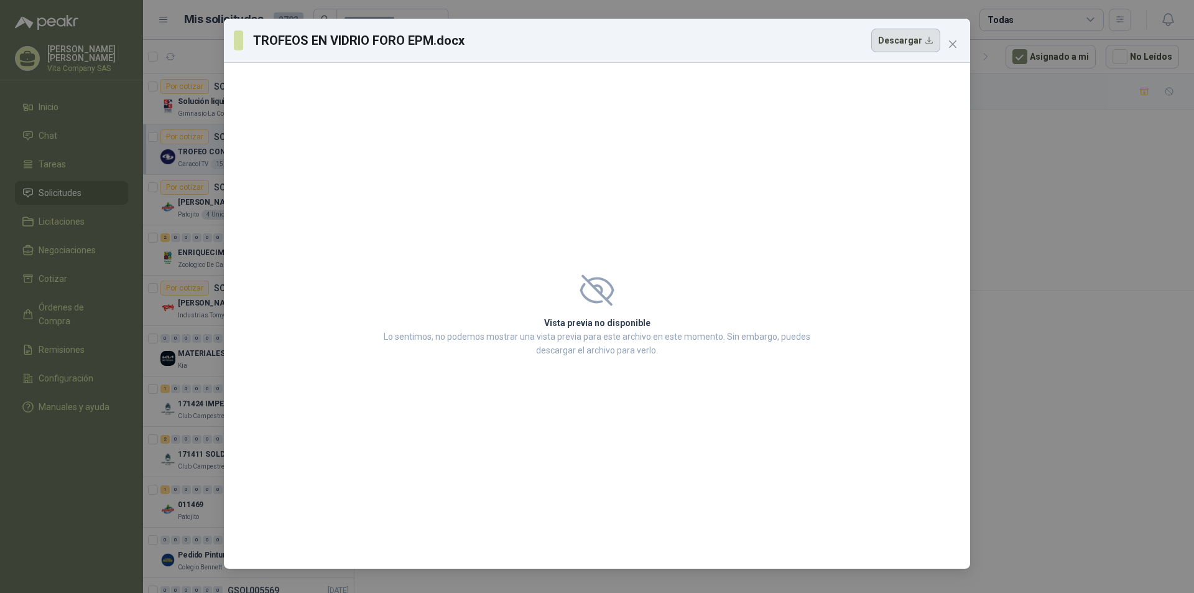
click at [925, 34] on button "Descargar" at bounding box center [905, 41] width 69 height 24
click at [802, 39] on div "TROFEOS EN [PERSON_NAME] FORO EPM.docx Descargar" at bounding box center [587, 41] width 706 height 24
click at [952, 44] on icon "close" at bounding box center [952, 43] width 7 height 7
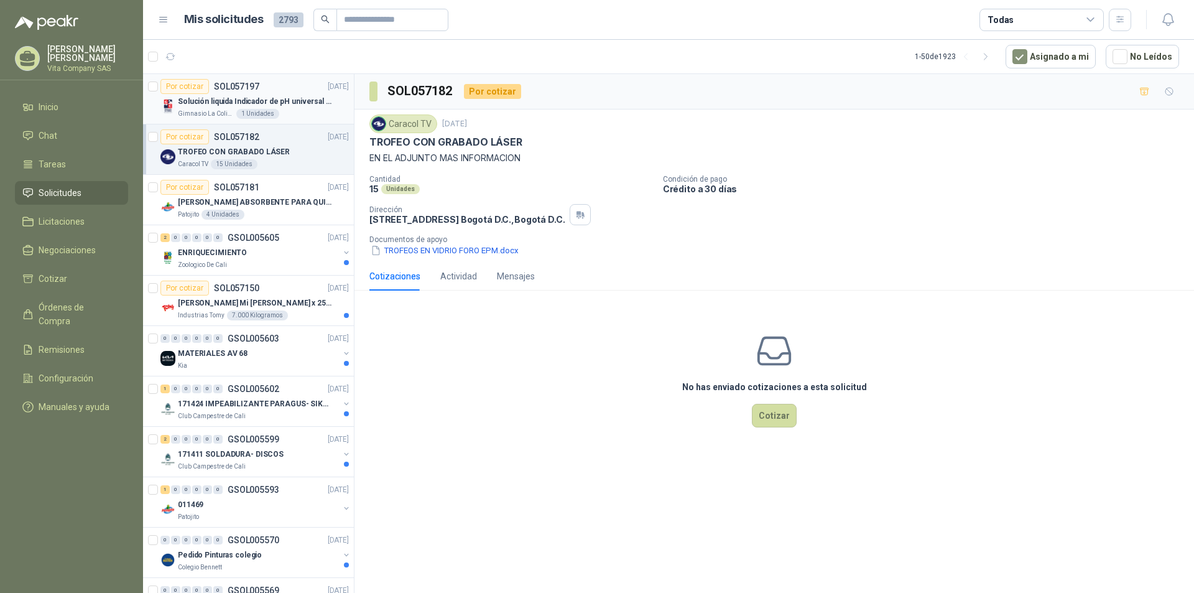
click at [302, 116] on div "Gimnasio La Colina 1 Unidades" at bounding box center [263, 114] width 171 height 10
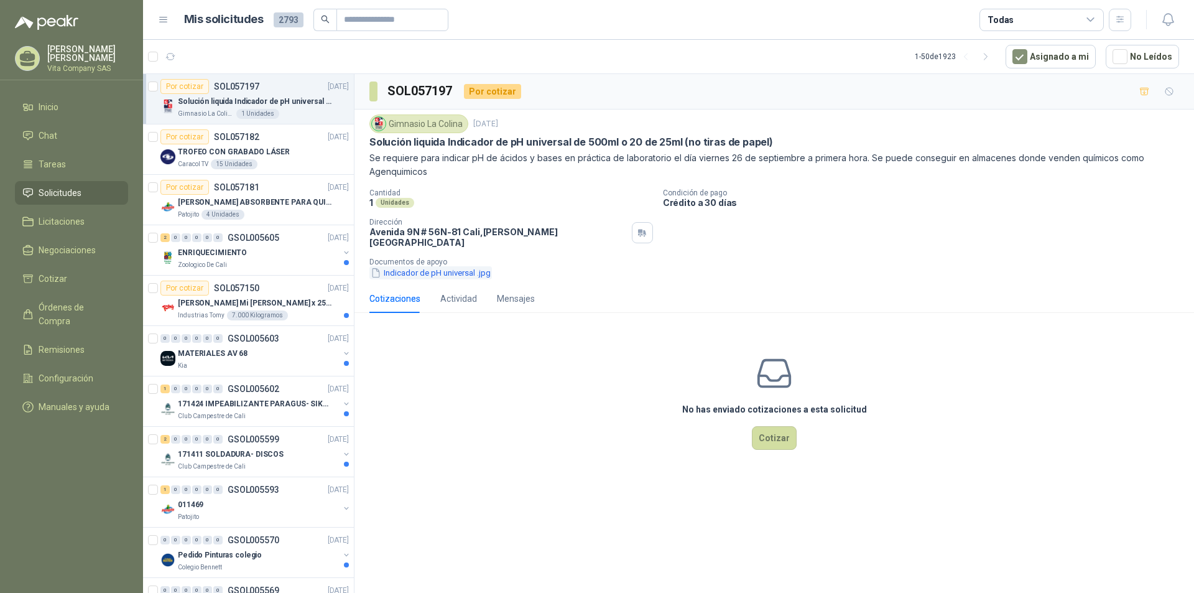
click at [465, 267] on button "Indicador de pH universal .jpg" at bounding box center [430, 272] width 122 height 13
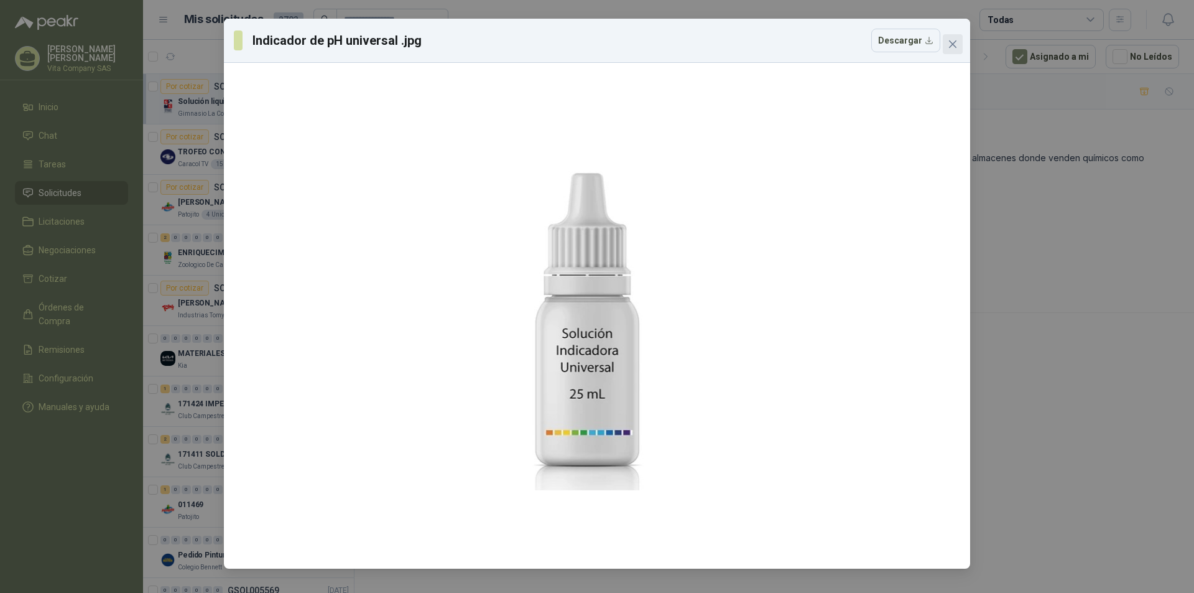
click at [956, 50] on button "Close" at bounding box center [953, 44] width 20 height 20
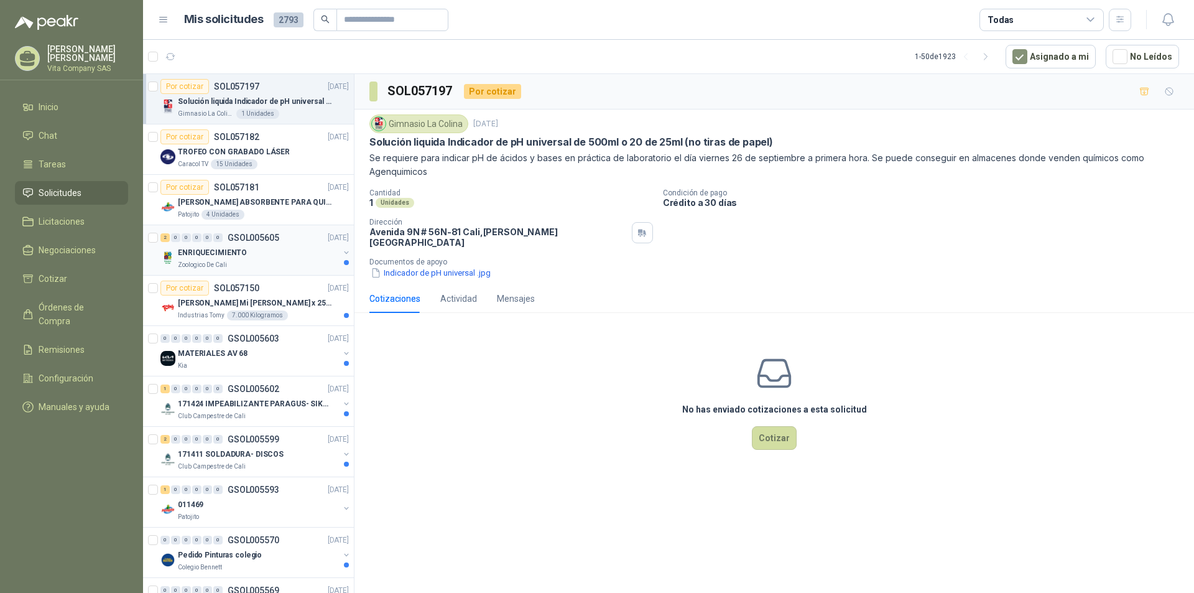
click at [251, 242] on p "GSOL005605" at bounding box center [254, 237] width 52 height 9
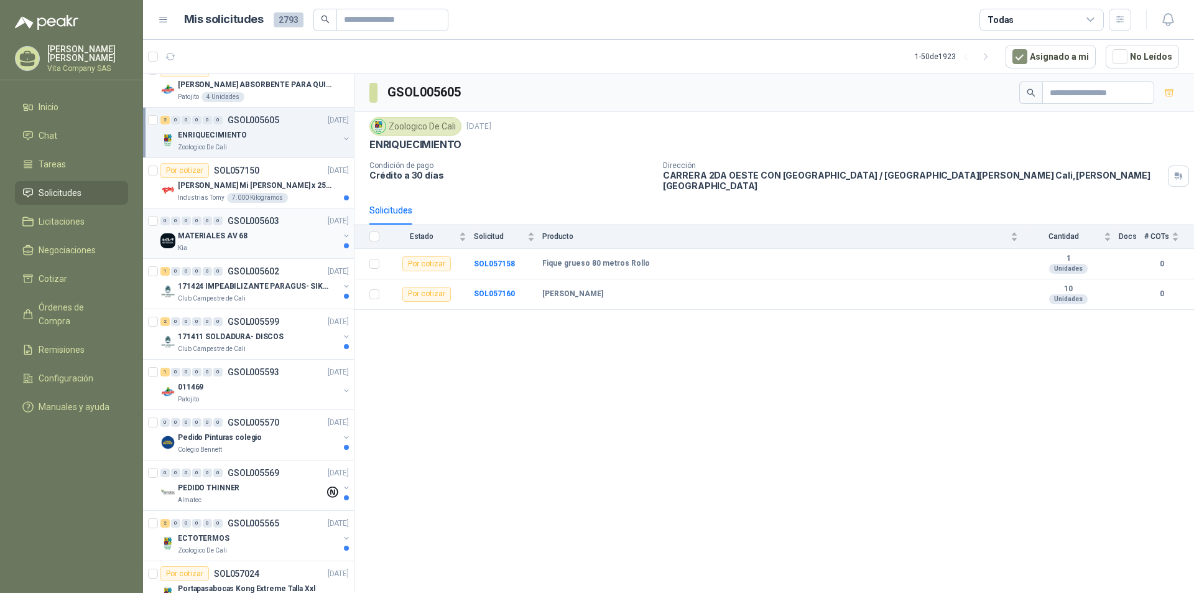
scroll to position [124, 0]
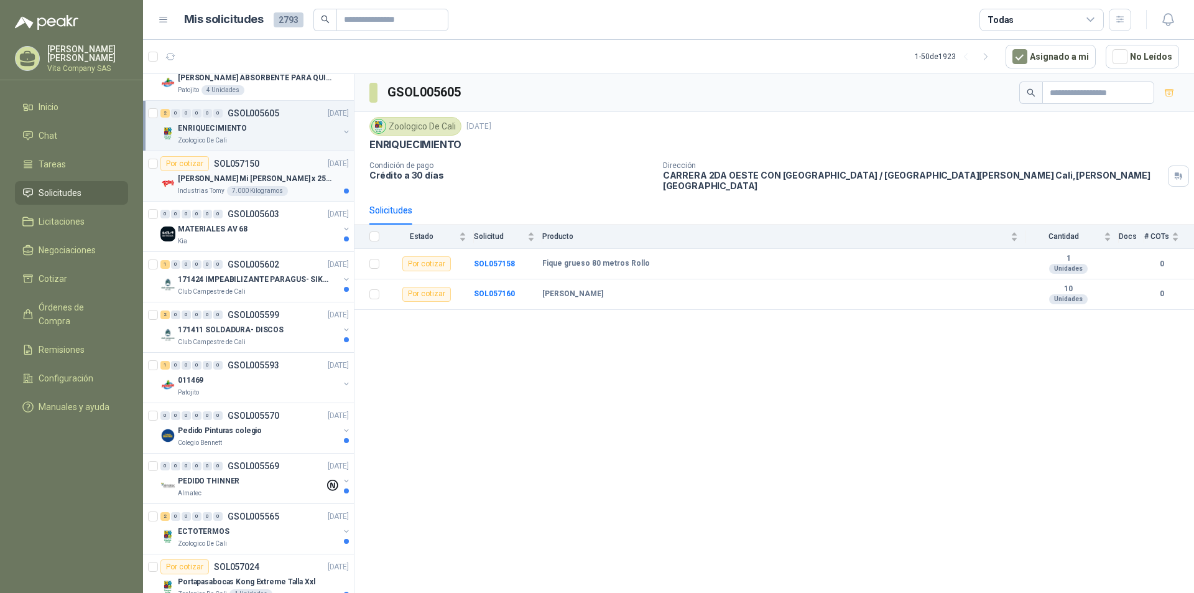
click at [280, 173] on div "[PERSON_NAME] Mi [PERSON_NAME] x 25kg" at bounding box center [263, 178] width 171 height 15
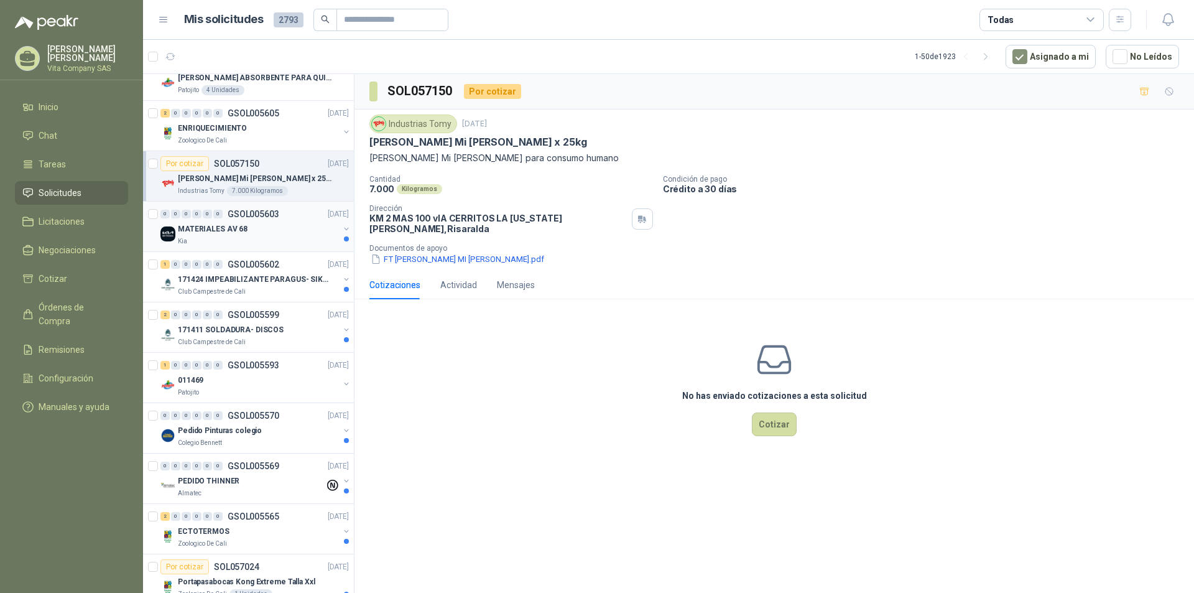
click at [277, 232] on div "MATERIALES AV 68" at bounding box center [258, 228] width 161 height 15
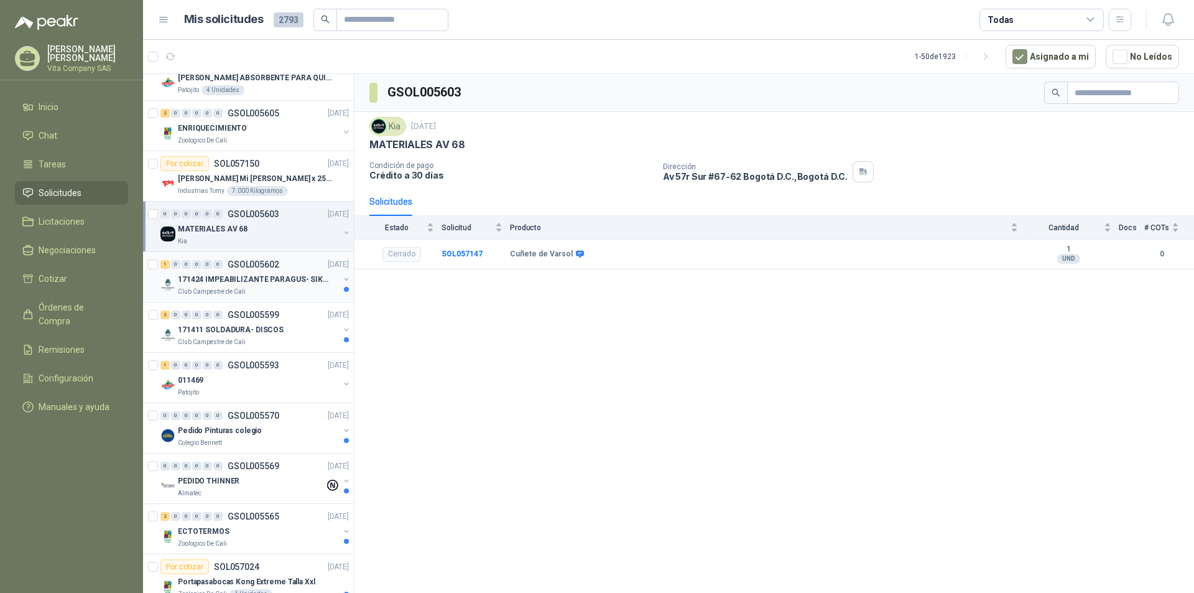
click at [284, 272] on div "171424 IMPEABILIZANTE PARAGUS- SIKALASTIC" at bounding box center [258, 279] width 161 height 15
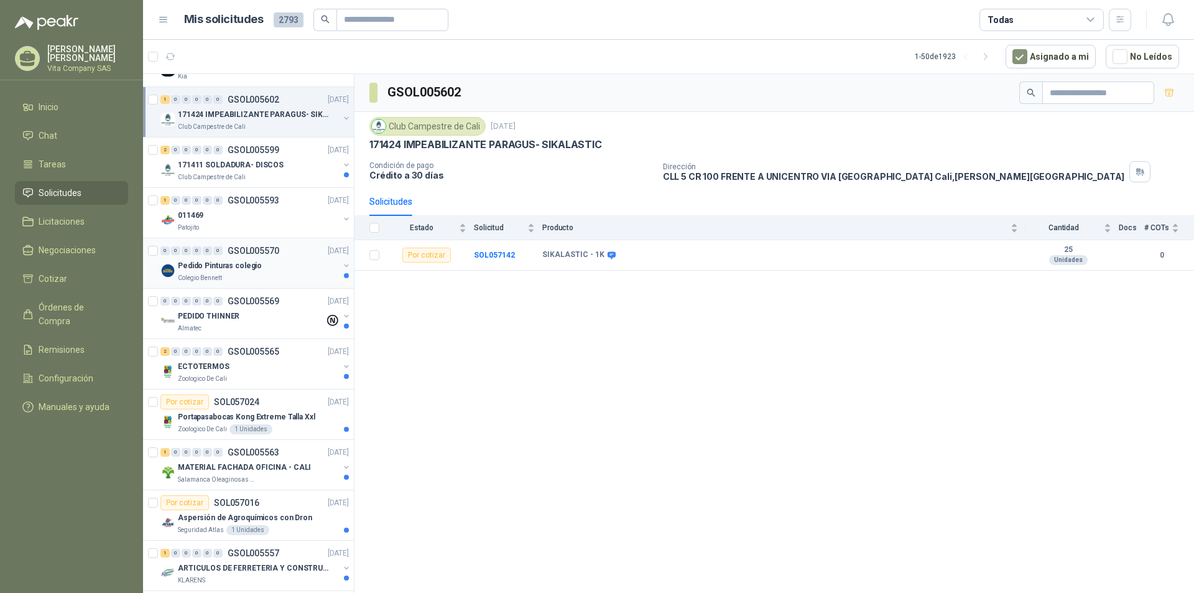
scroll to position [311, 0]
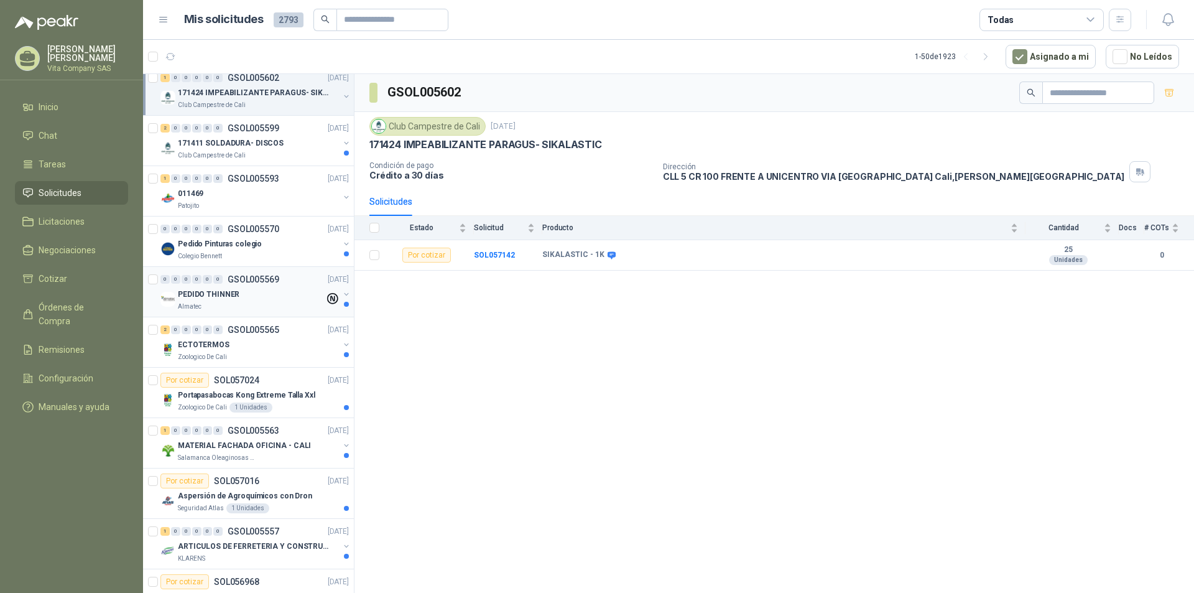
click at [271, 303] on div "Almatec" at bounding box center [251, 307] width 147 height 10
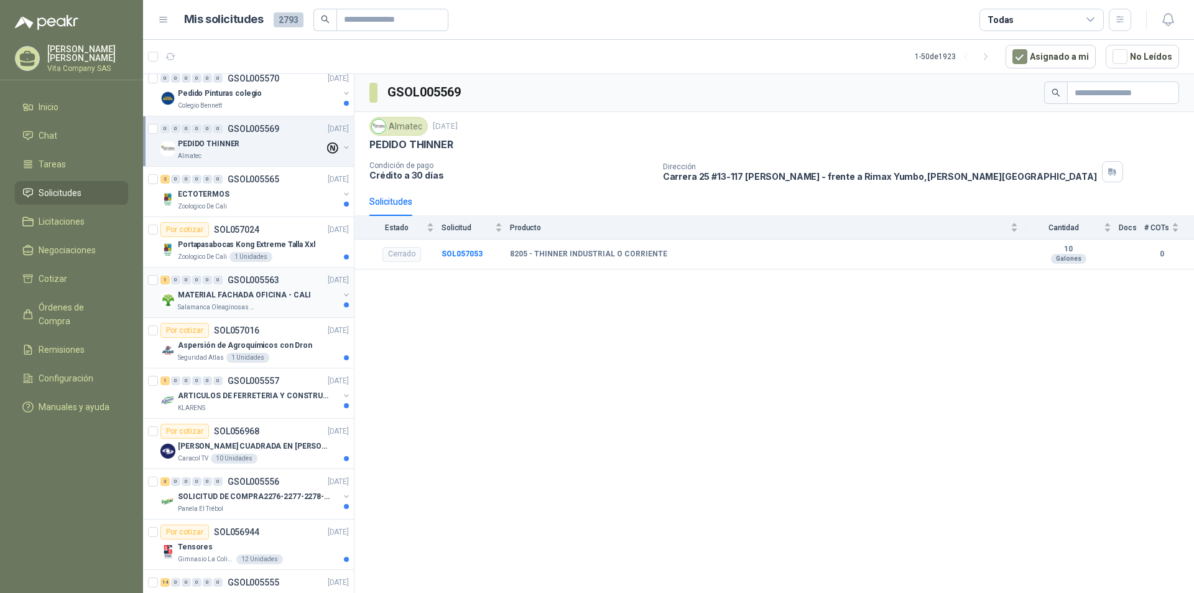
scroll to position [497, 0]
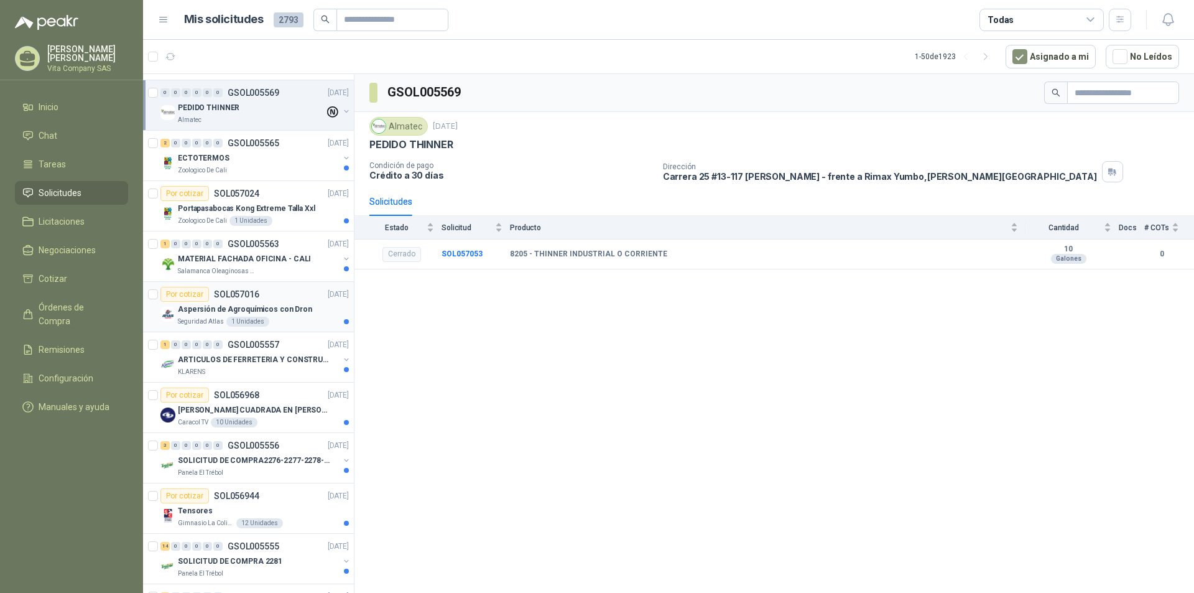
click at [301, 316] on div "Aspersión de Agroquímicos con Dron" at bounding box center [263, 309] width 171 height 15
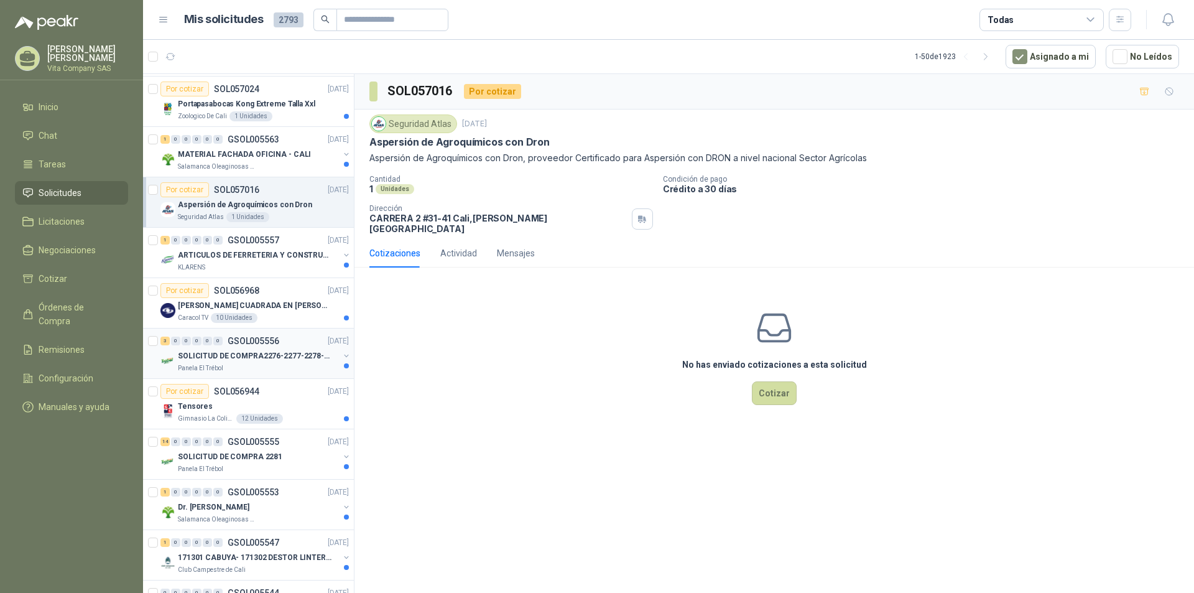
scroll to position [622, 0]
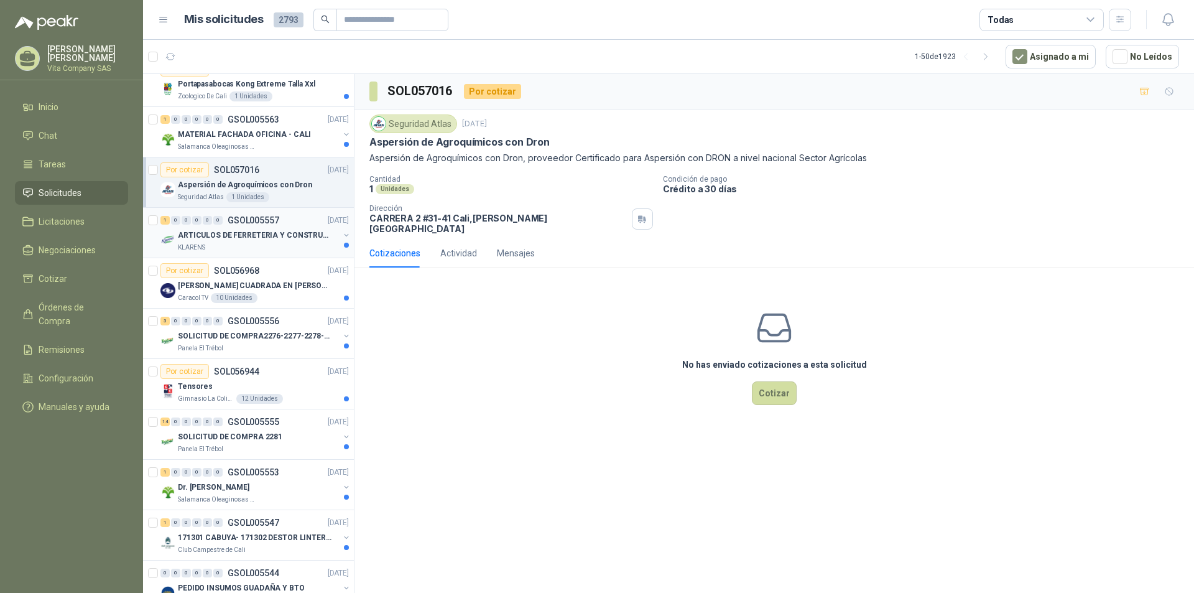
click at [286, 229] on p "ARTICULOS DE FERRETERIA Y CONSTRUCCION EN GENERAL" at bounding box center [255, 235] width 155 height 12
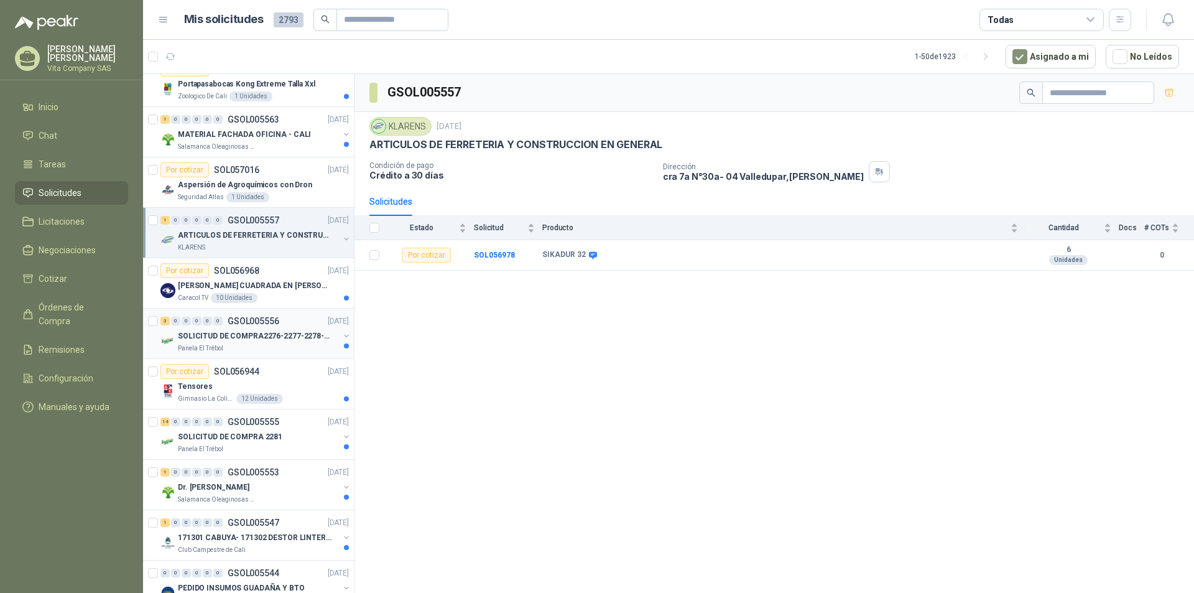
scroll to position [684, 0]
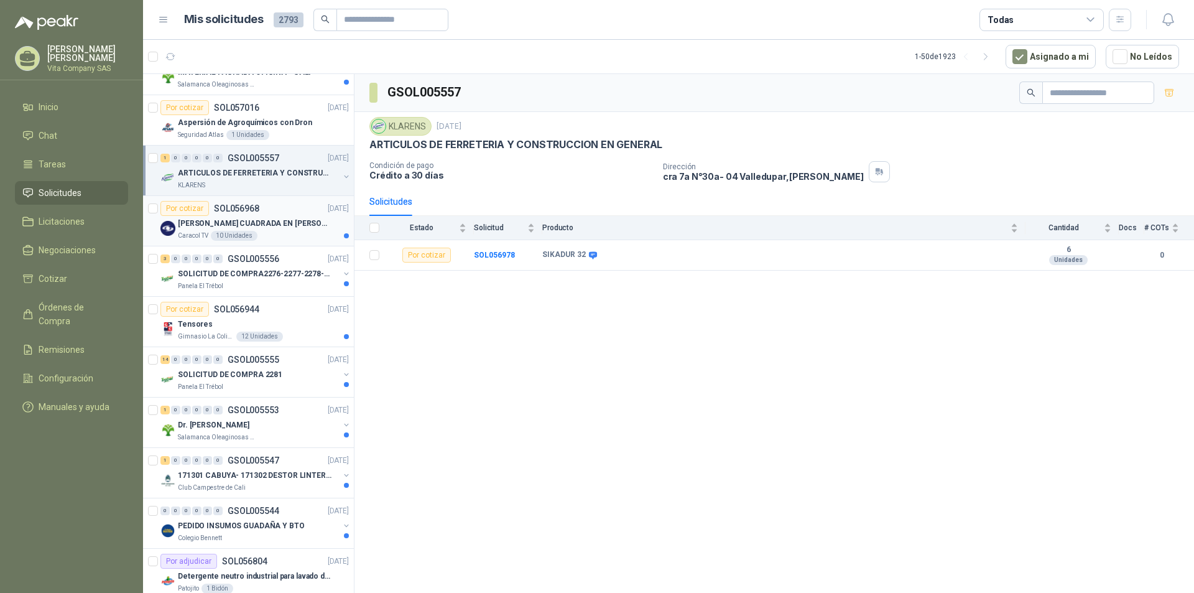
click at [282, 224] on p "[PERSON_NAME] CUADRADA EN [PERSON_NAME] 0.45*0.45*0.40" at bounding box center [255, 224] width 155 height 12
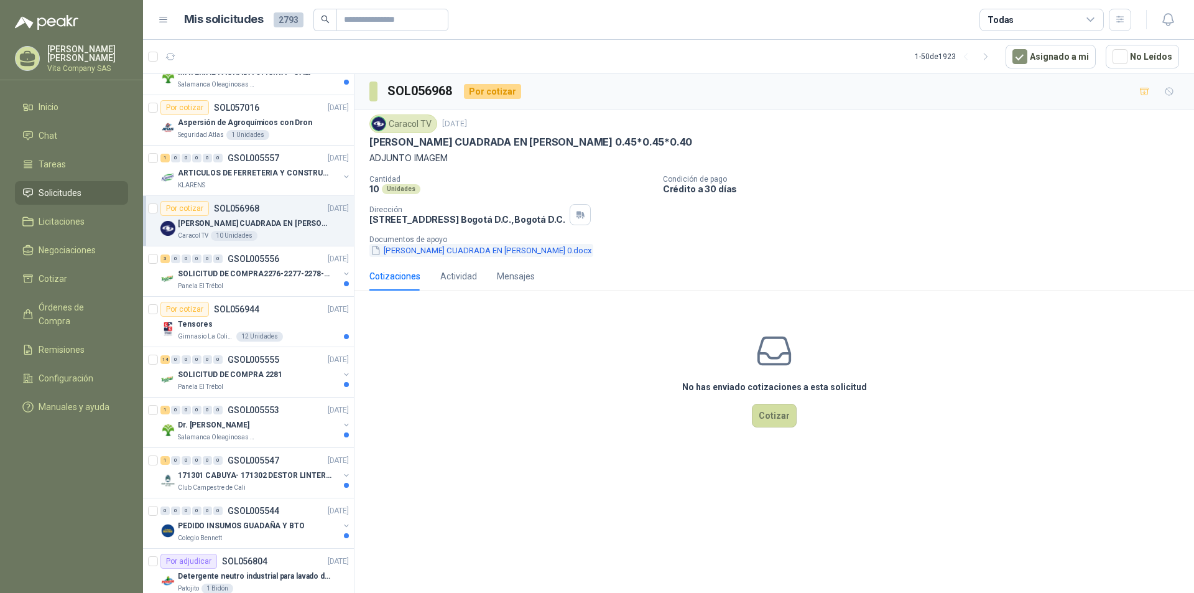
click at [449, 249] on button "[PERSON_NAME] CUADRADA EN [PERSON_NAME] 0.docx" at bounding box center [481, 250] width 224 height 13
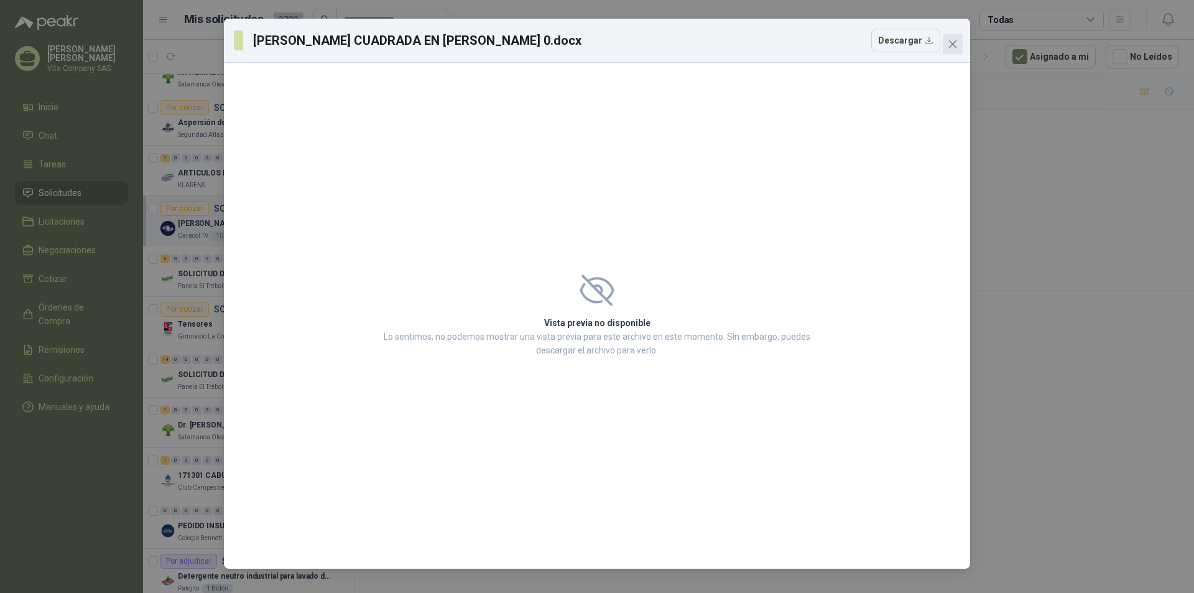
click at [961, 42] on span "Close" at bounding box center [953, 44] width 20 height 10
